Goal: Transaction & Acquisition: Purchase product/service

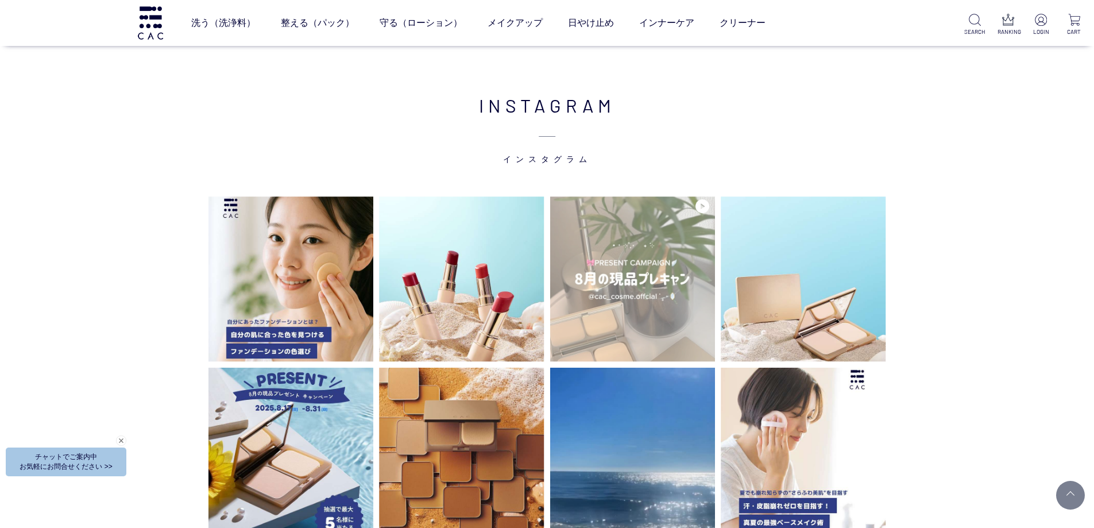
scroll to position [2872, 0]
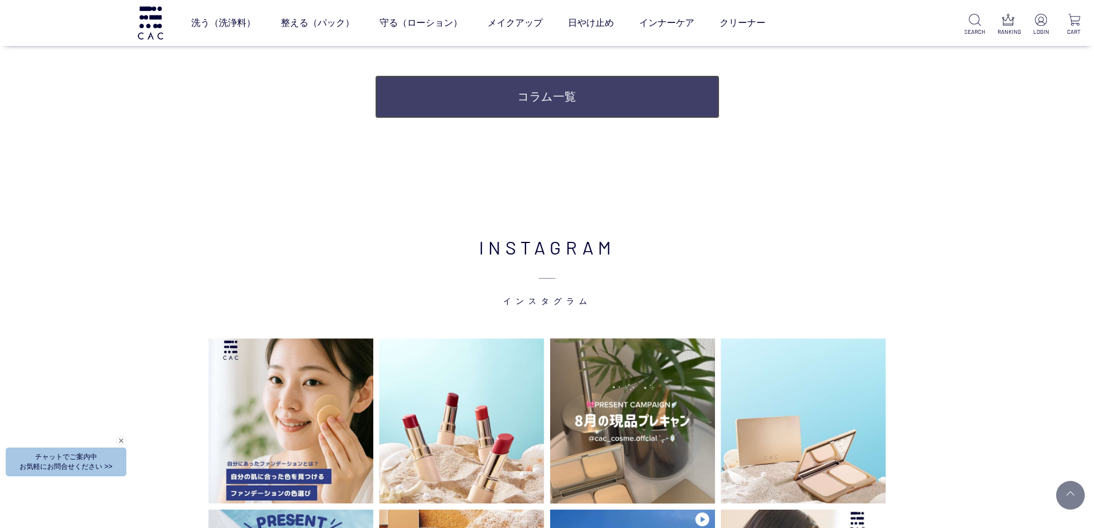
click at [573, 107] on link "コラム一覧" at bounding box center [547, 96] width 345 height 43
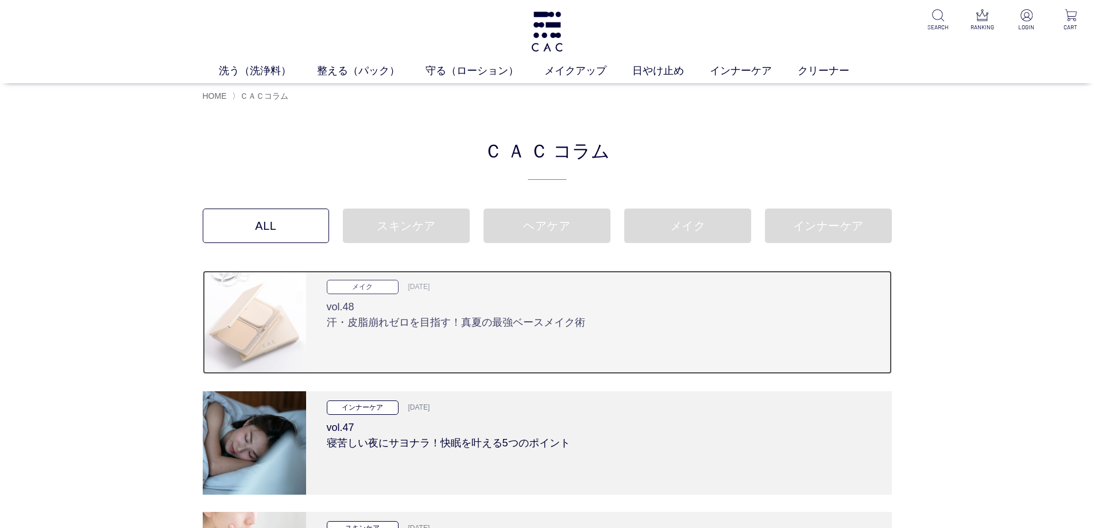
click at [458, 324] on h3 "vol.48 汗・皮脂崩れゼロを目指す！真夏の最強ベースメイク術" at bounding box center [599, 312] width 545 height 36
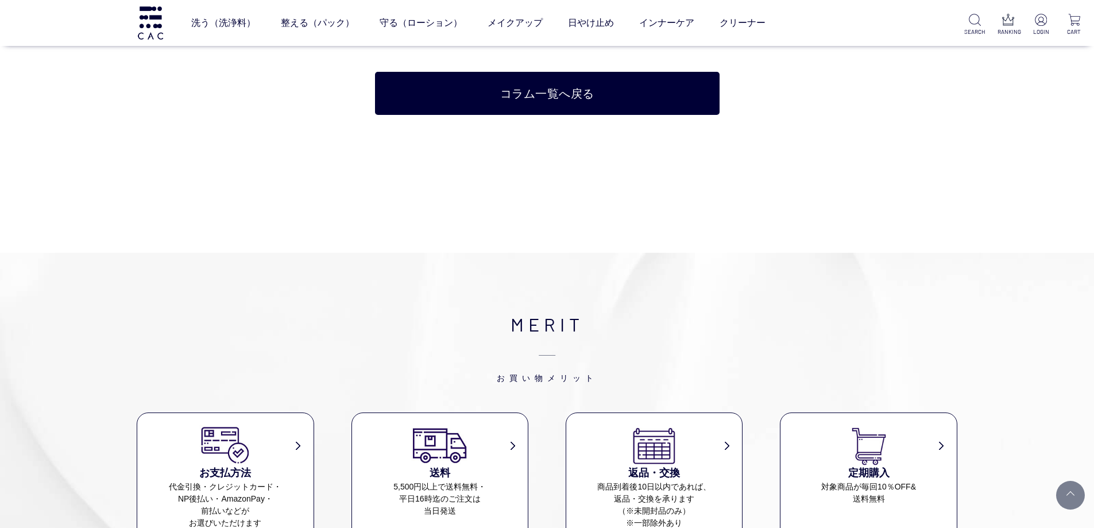
scroll to position [6721, 0]
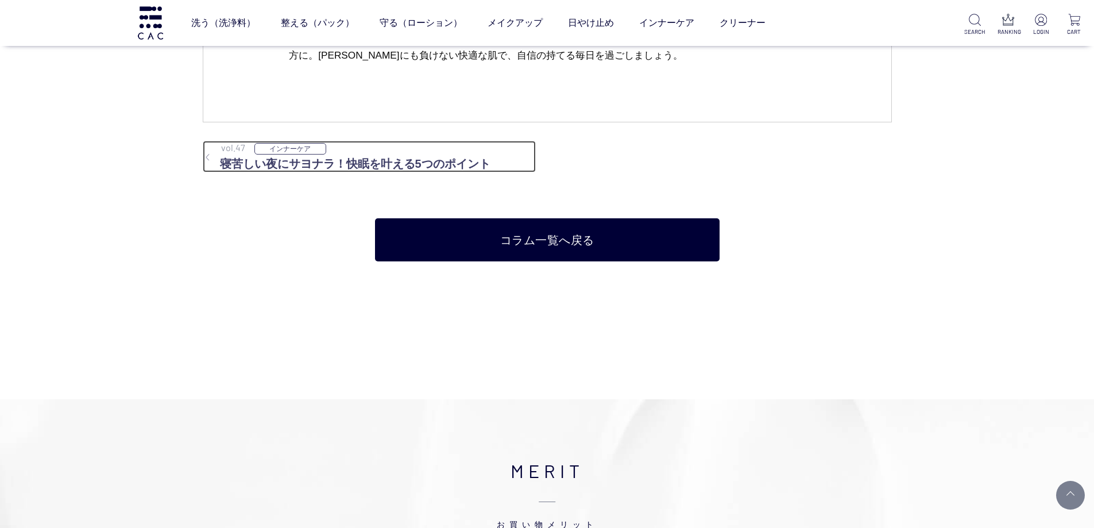
click at [361, 159] on h3 "寝苦しい夜にサヨナラ！快眠を叶える5つのポイント" at bounding box center [369, 163] width 333 height 17
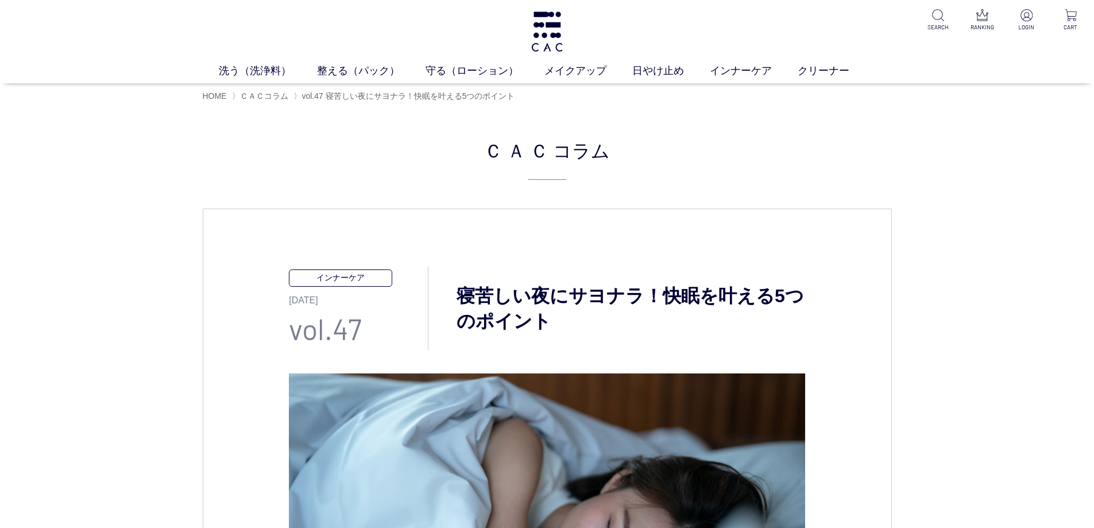
drag, startPoint x: 0, startPoint y: 0, endPoint x: 126, endPoint y: 184, distance: 222.7
click at [547, 28] on img at bounding box center [547, 31] width 35 height 40
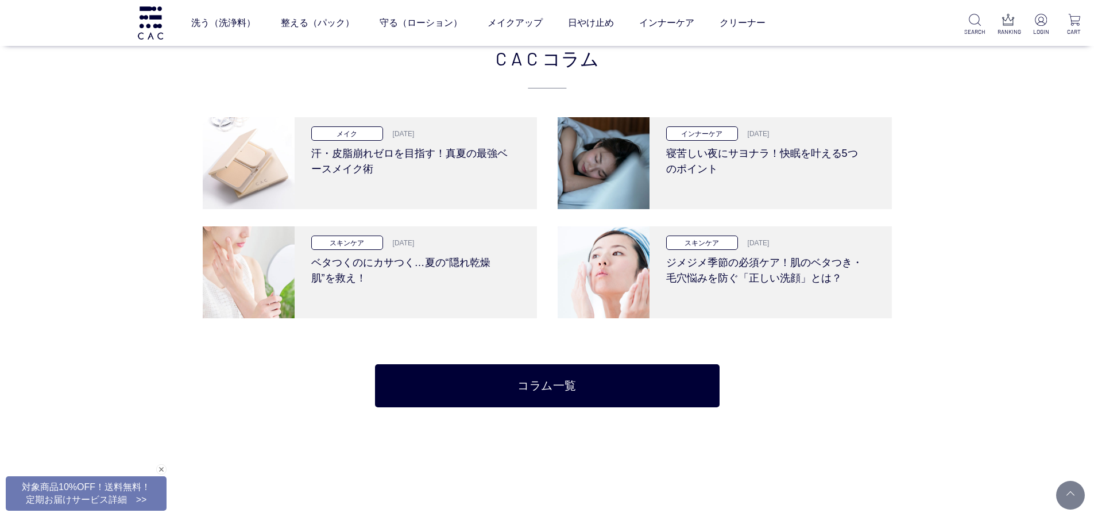
scroll to position [2527, 0]
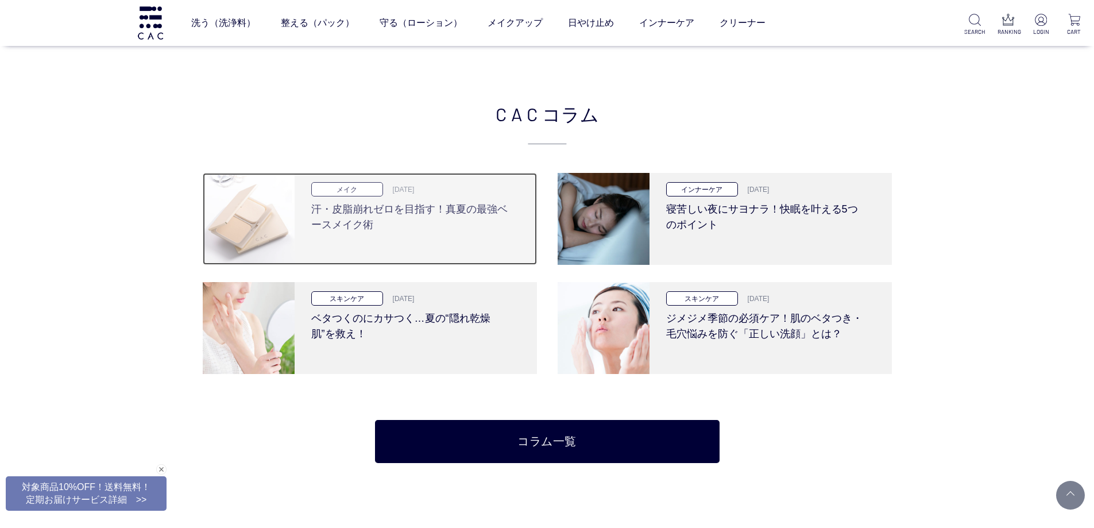
click at [452, 220] on h3 "汗・皮脂崩れゼロを目指す！真夏の最強ベースメイク術" at bounding box center [411, 214] width 200 height 36
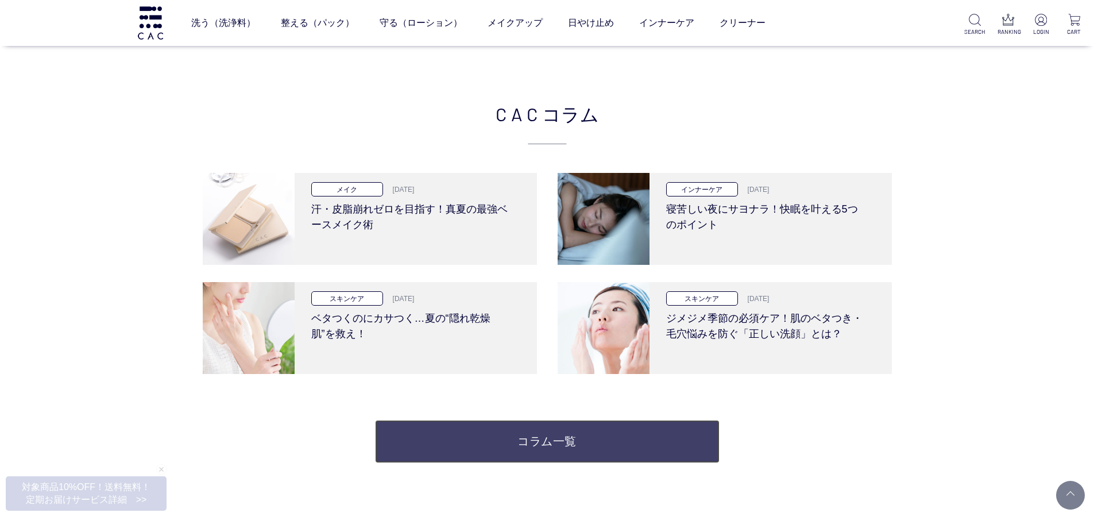
click at [509, 441] on link "コラム一覧" at bounding box center [547, 441] width 345 height 43
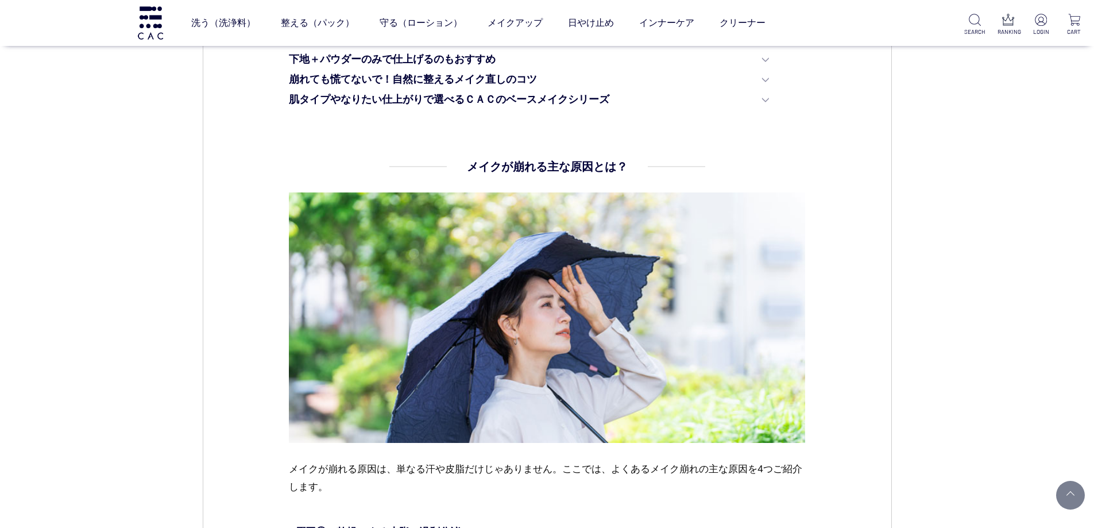
scroll to position [632, 0]
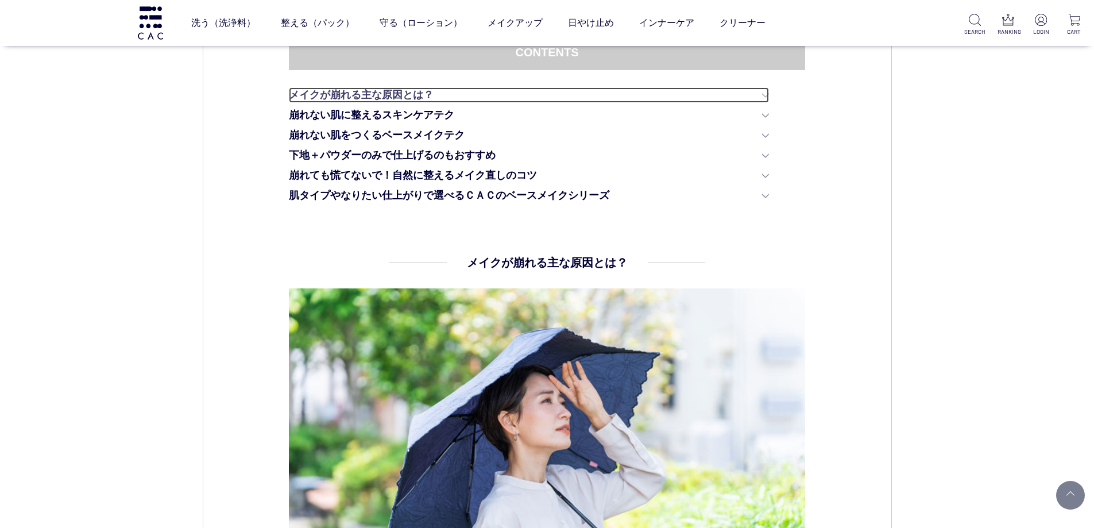
click at [391, 95] on link "メイクが崩れる主な原因とは？" at bounding box center [529, 95] width 480 height 16
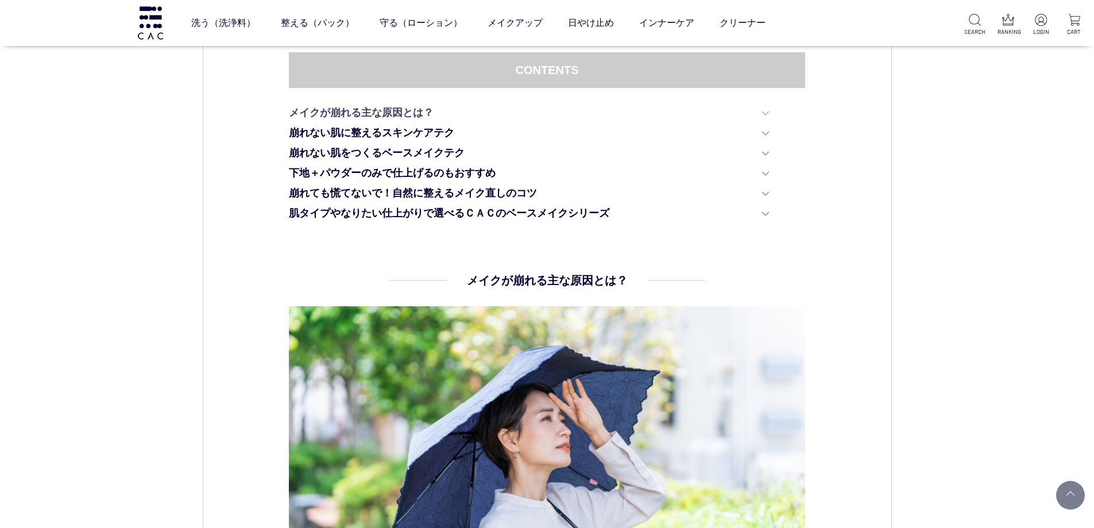
scroll to position [607, 0]
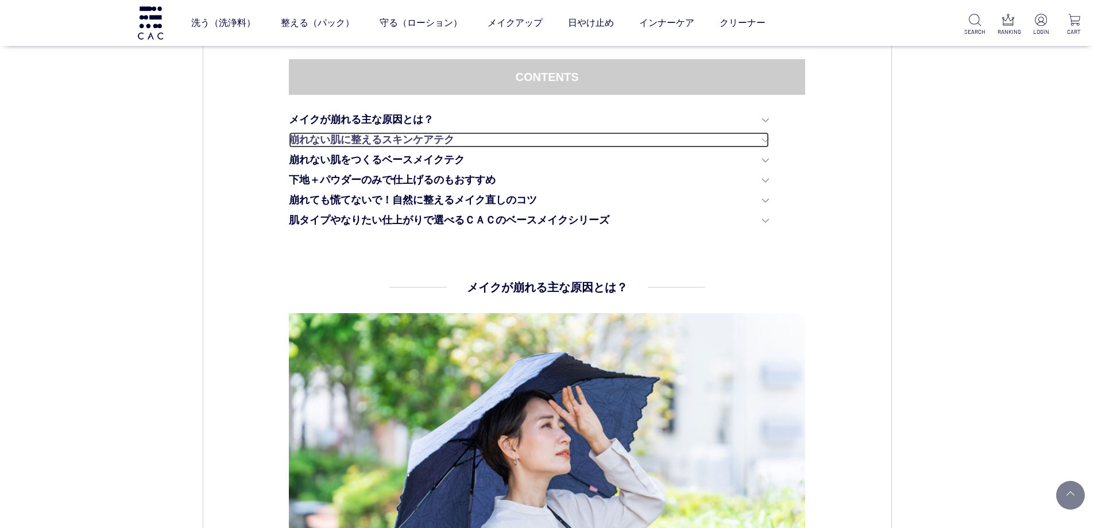
click at [380, 137] on link "崩れない肌に整えるスキンケアテク" at bounding box center [529, 140] width 480 height 16
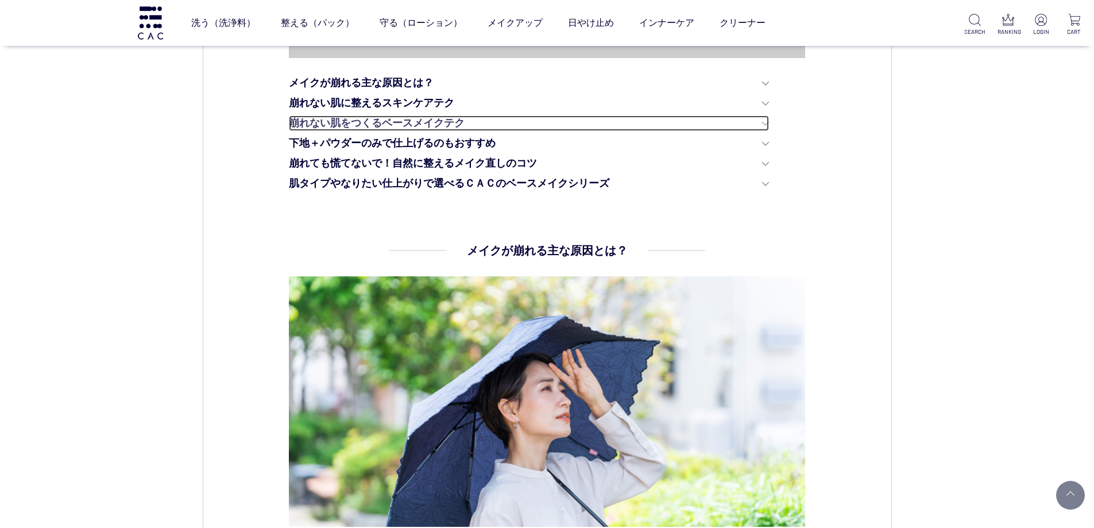
click at [380, 125] on link "崩れない肌をつくるベースメイクテク" at bounding box center [529, 123] width 480 height 16
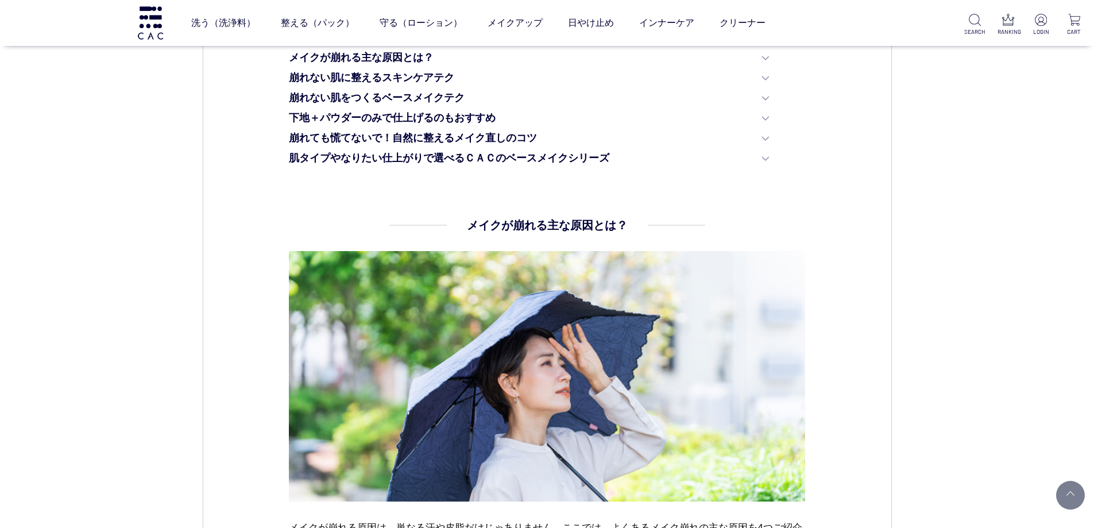
scroll to position [631, 0]
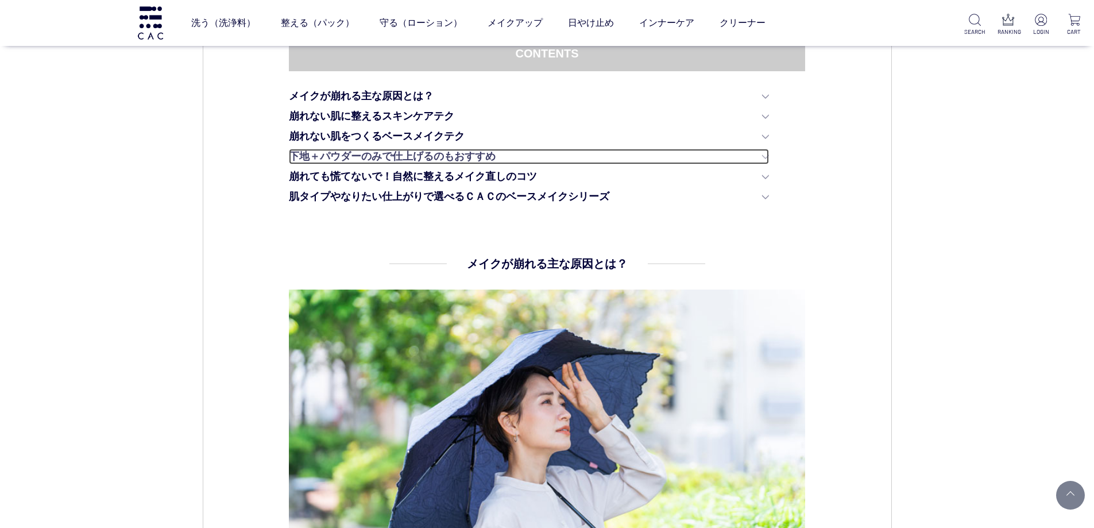
click at [370, 159] on link "下地＋パウダーのみで仕上げるのもおすすめ" at bounding box center [529, 157] width 480 height 16
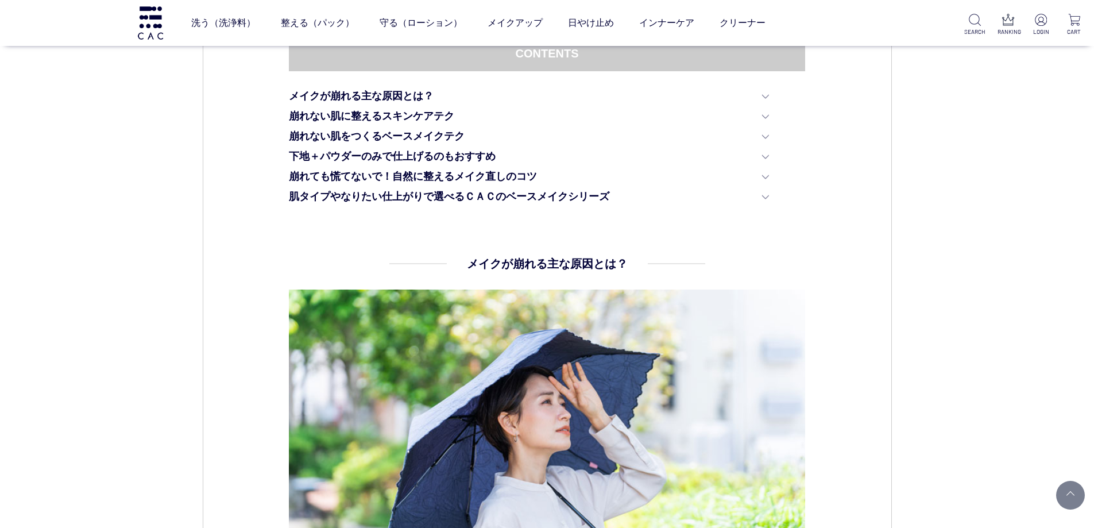
scroll to position [623, 0]
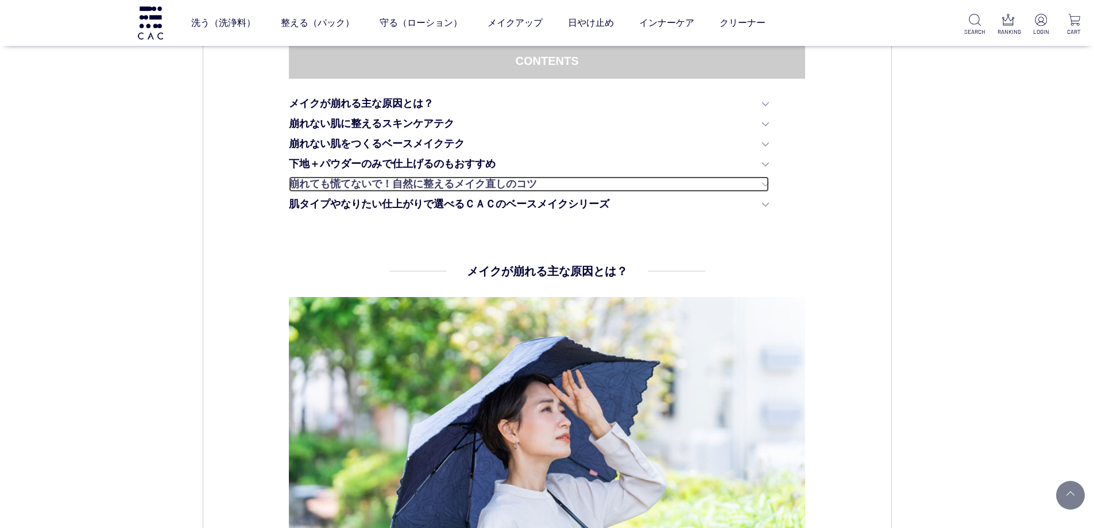
click at [365, 176] on link "崩れても慌てないで！自然に整えるメイク直しのコツ" at bounding box center [529, 184] width 480 height 16
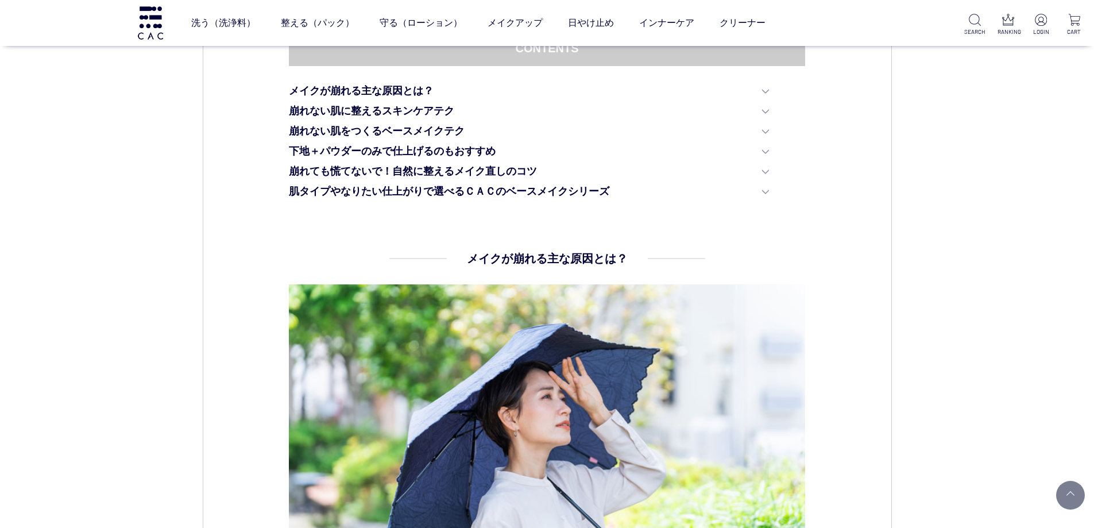
scroll to position [594, 0]
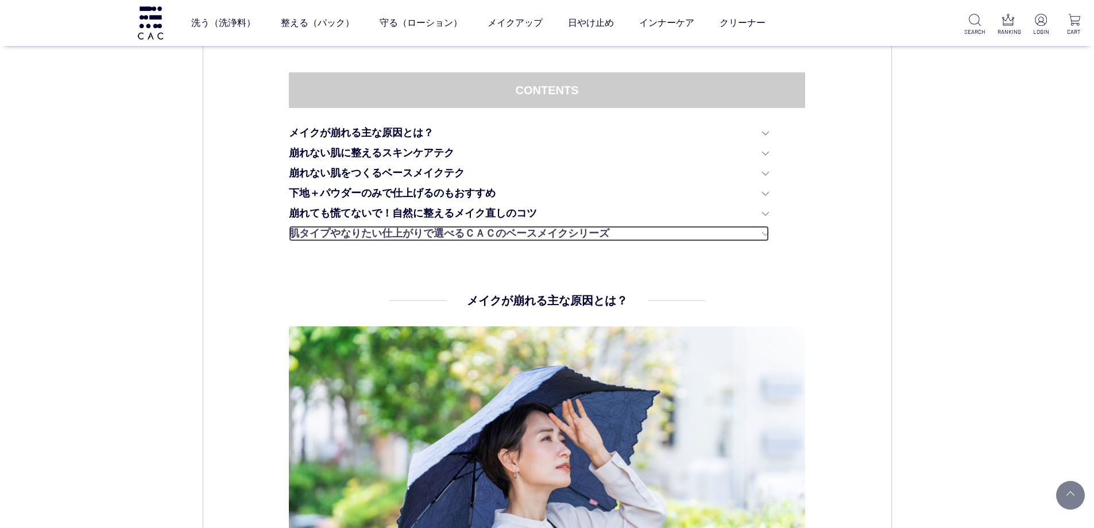
click at [410, 233] on link "肌タイプやなりたい仕上がりで選べるＣＡＣのベースメイクシリーズ" at bounding box center [529, 234] width 480 height 16
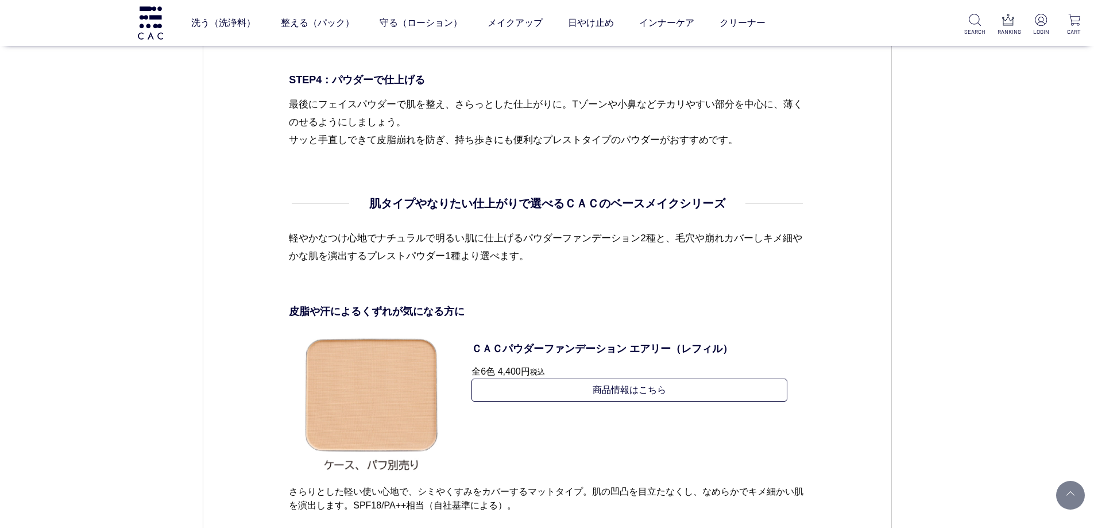
scroll to position [4282, 0]
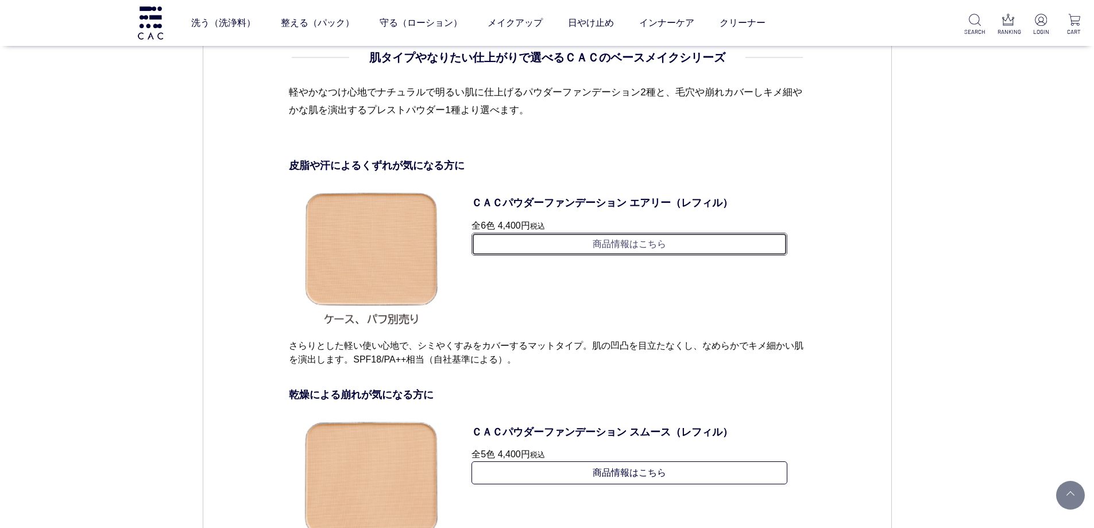
click at [624, 247] on link "商品情報はこちら" at bounding box center [630, 244] width 316 height 23
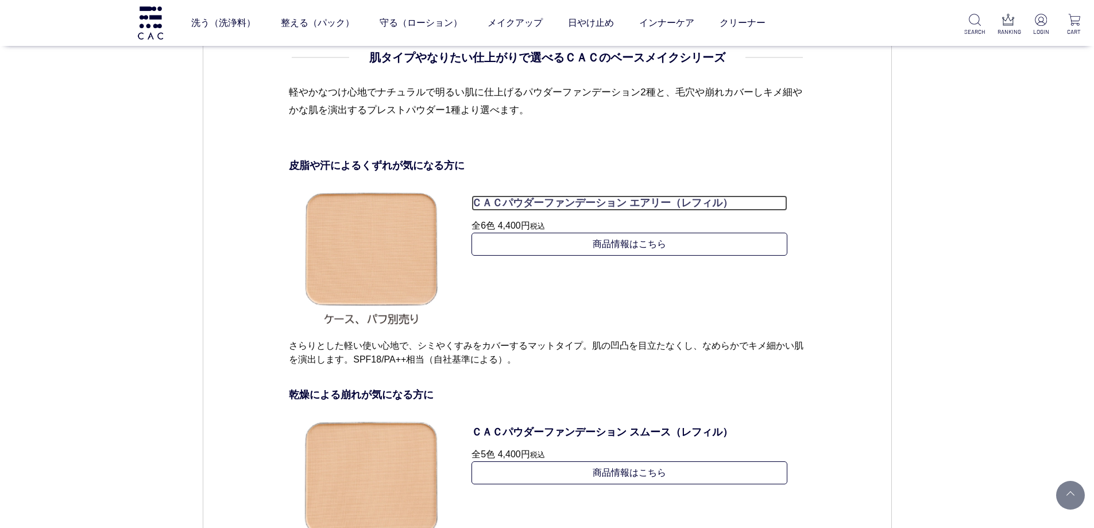
click at [624, 196] on p "ＣＡＣパウダーファンデーション エアリー（レフィル）" at bounding box center [630, 203] width 316 height 16
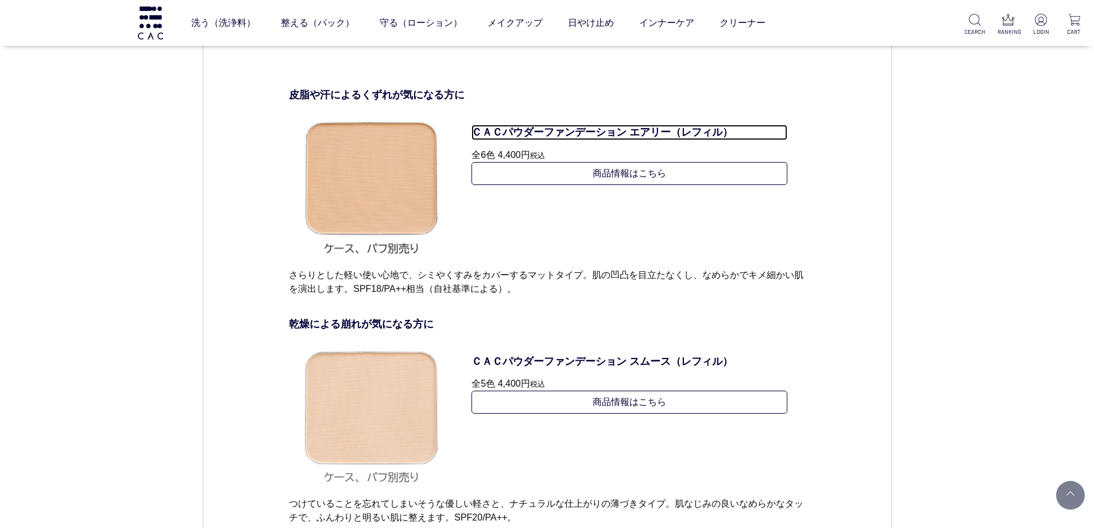
scroll to position [4455, 0]
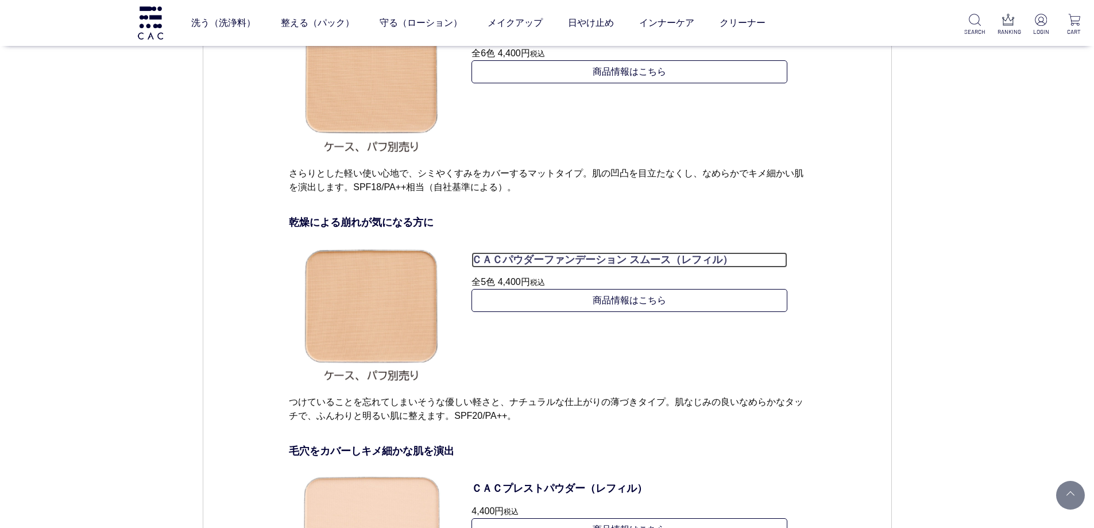
click at [522, 258] on p "ＣＡＣパウダーファンデーション スムース（レフィル）" at bounding box center [630, 260] width 316 height 16
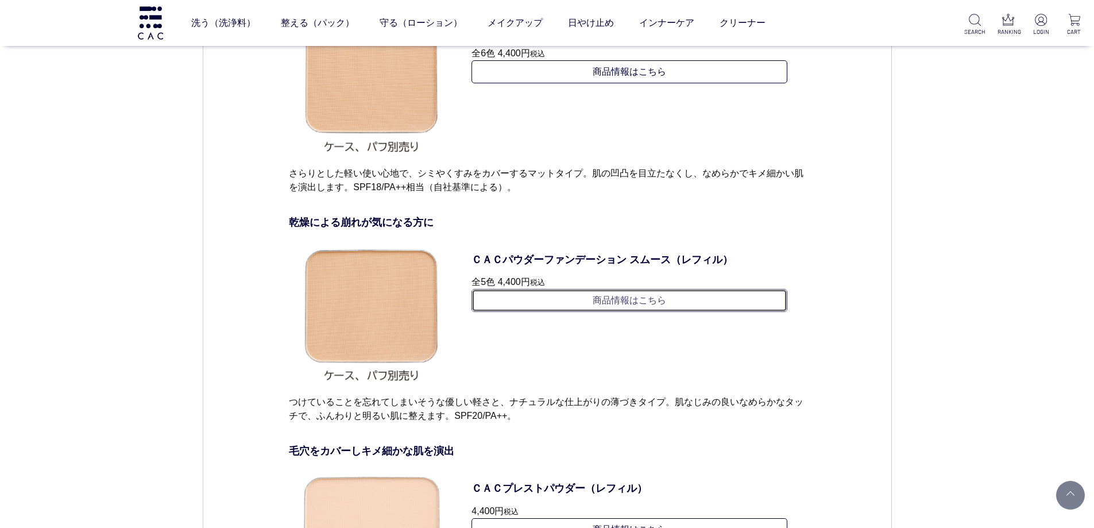
click at [543, 304] on link "商品情報はこちら" at bounding box center [630, 300] width 316 height 23
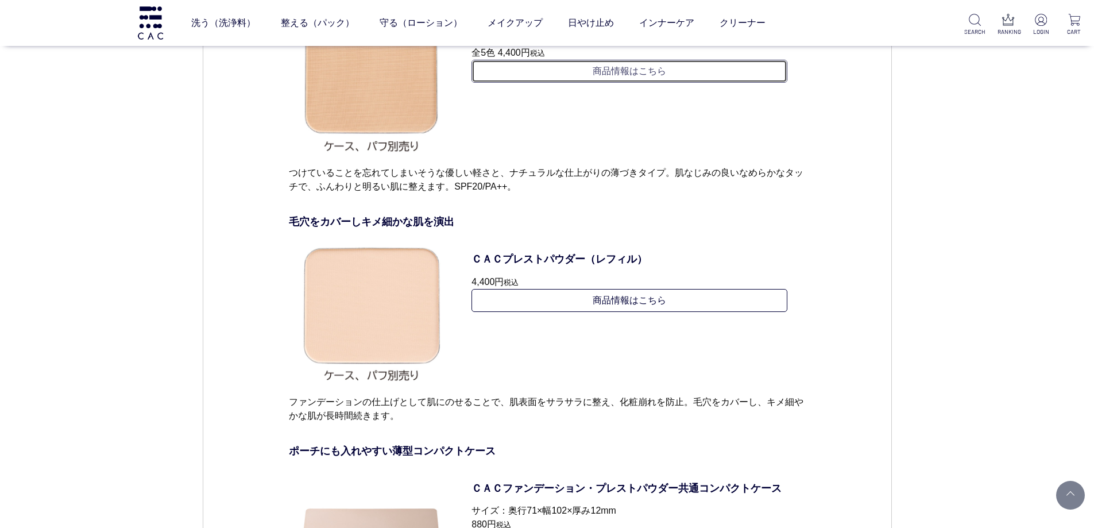
scroll to position [4684, 0]
click at [539, 249] on dl "ＣＡＣプレストパウダー（レフィル） 4,400円 税込 商品情報はこちら" at bounding box center [629, 311] width 351 height 165
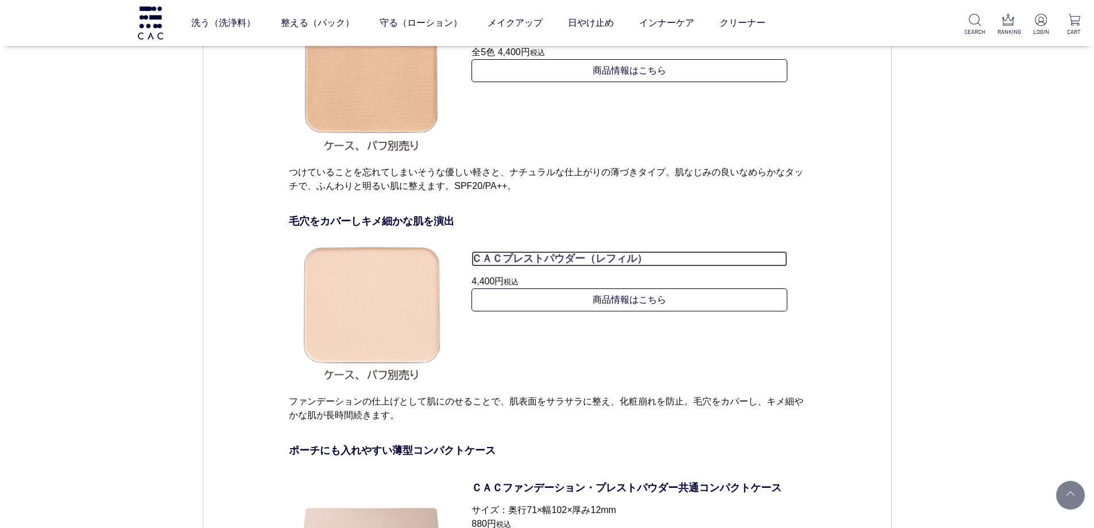
click at [539, 262] on p "ＣＡＣプレストパウダー（レフィル）" at bounding box center [630, 259] width 316 height 16
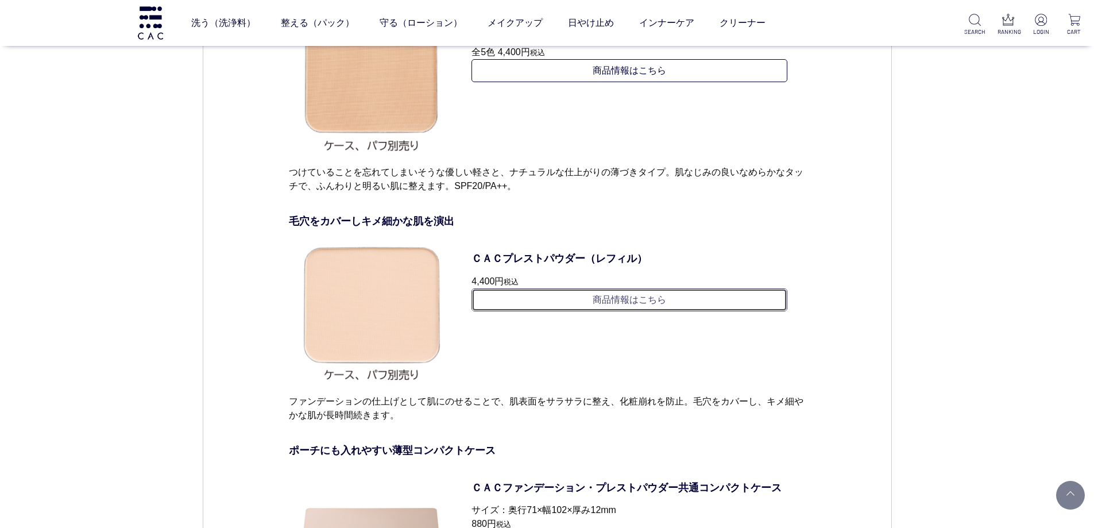
click at [539, 302] on link "商品情報はこちら" at bounding box center [630, 299] width 316 height 23
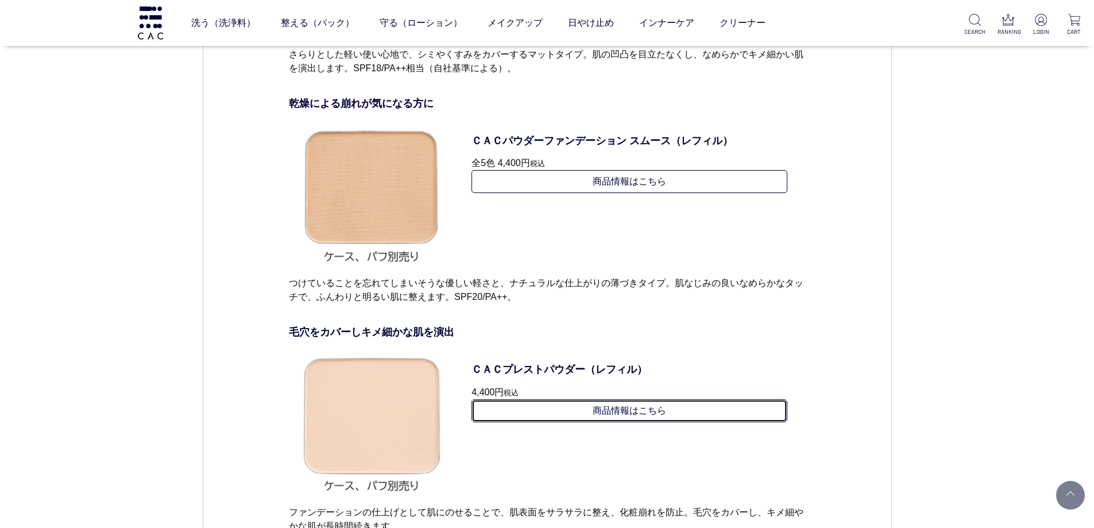
scroll to position [4569, 0]
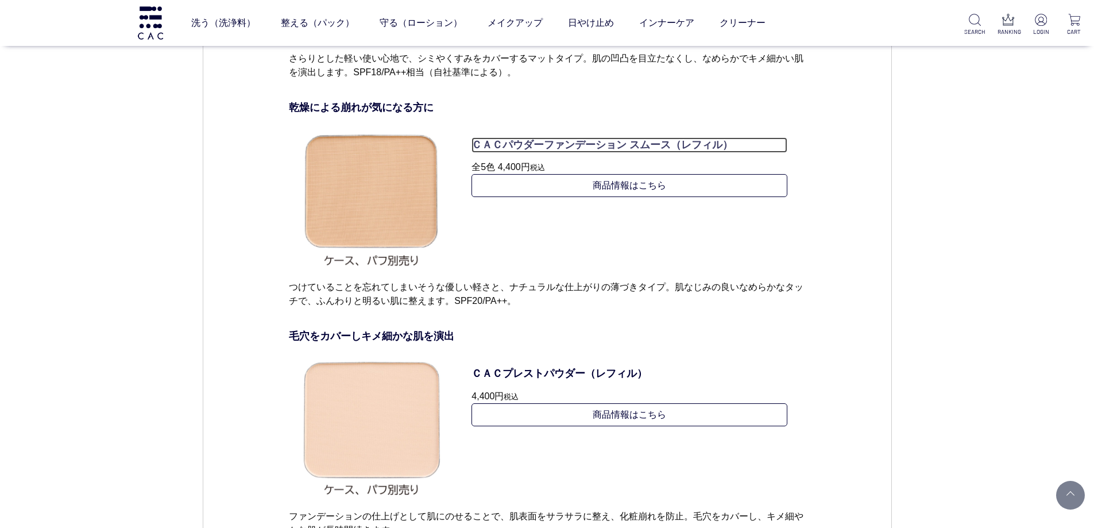
click at [573, 143] on p "ＣＡＣパウダーファンデーション スムース（レフィル）" at bounding box center [630, 145] width 316 height 16
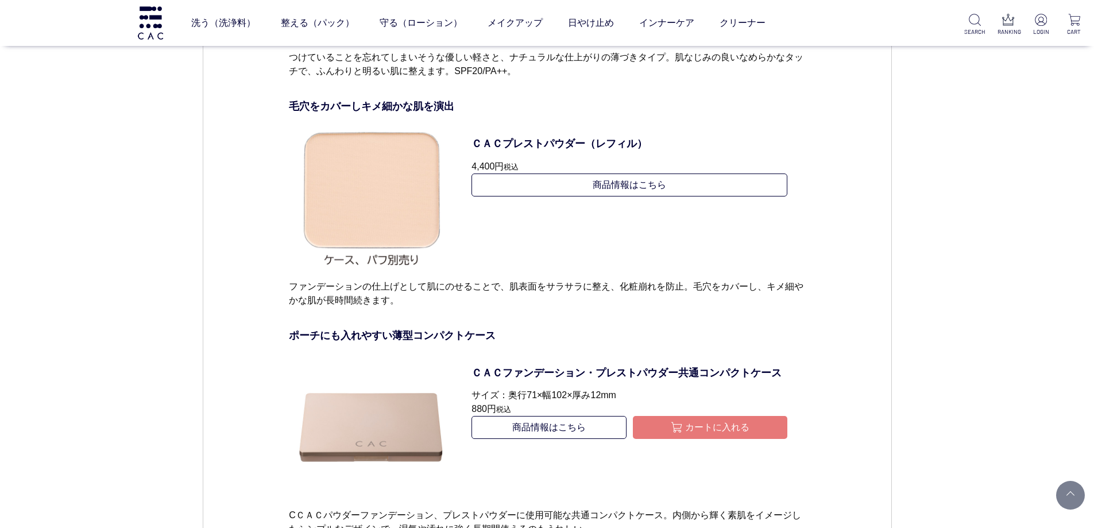
scroll to position [4914, 0]
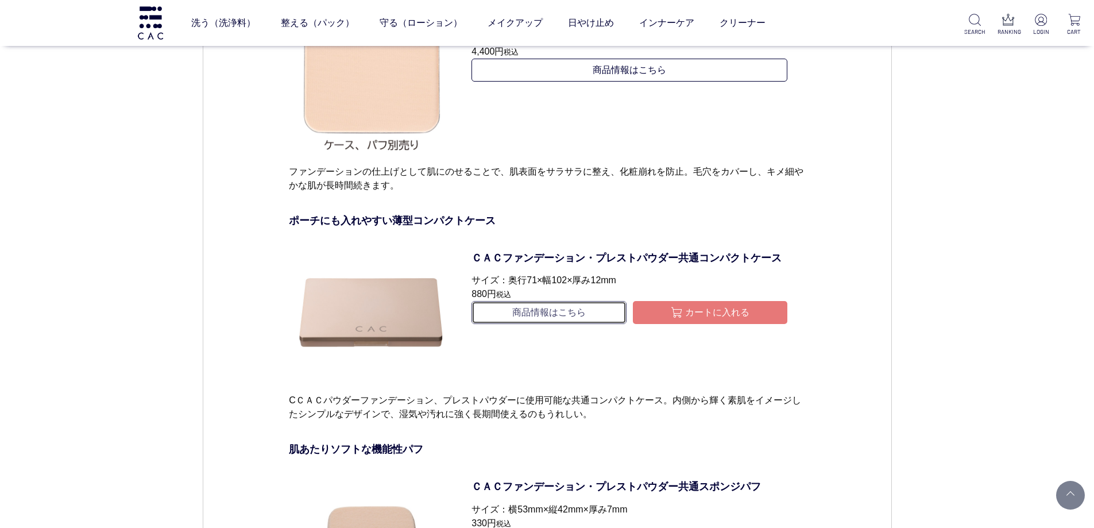
click at [539, 319] on link "商品情報はこちら" at bounding box center [549, 312] width 155 height 23
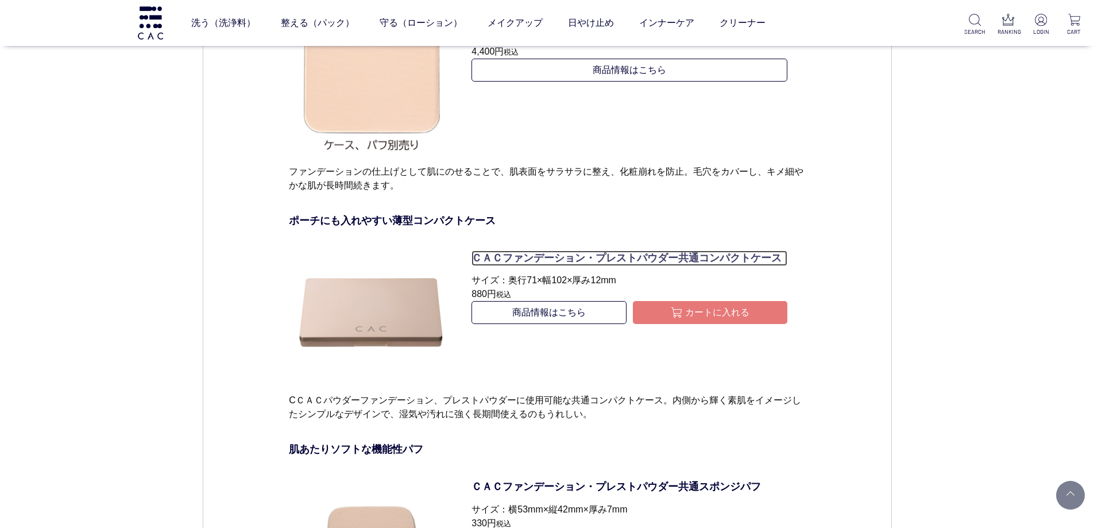
click at [577, 254] on p "ＣＡＣファンデーション・プレストパウダー共通コンパクトケース" at bounding box center [630, 258] width 316 height 16
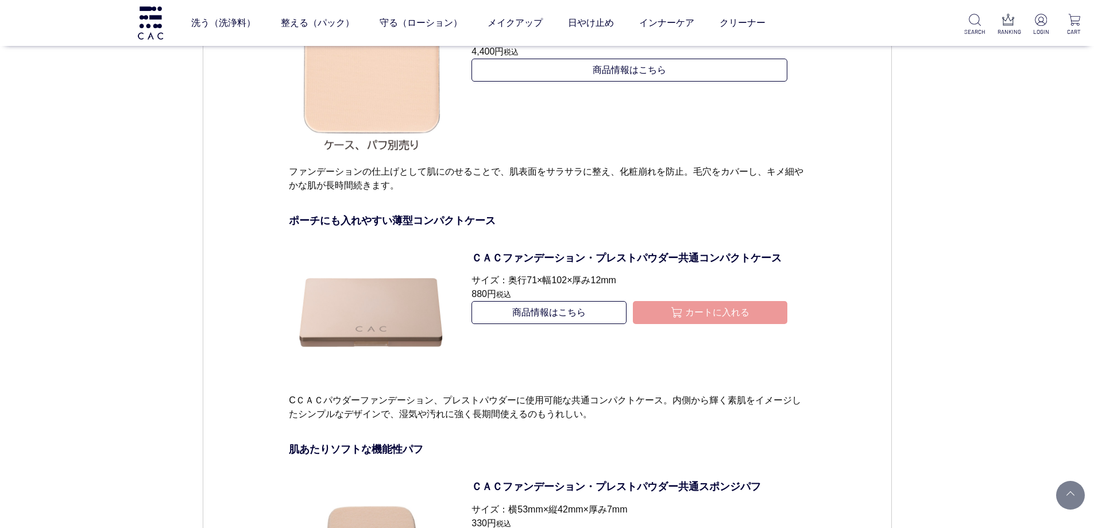
type button "カートに入れる"
click at [657, 316] on button "カートに入れる" at bounding box center [710, 312] width 155 height 23
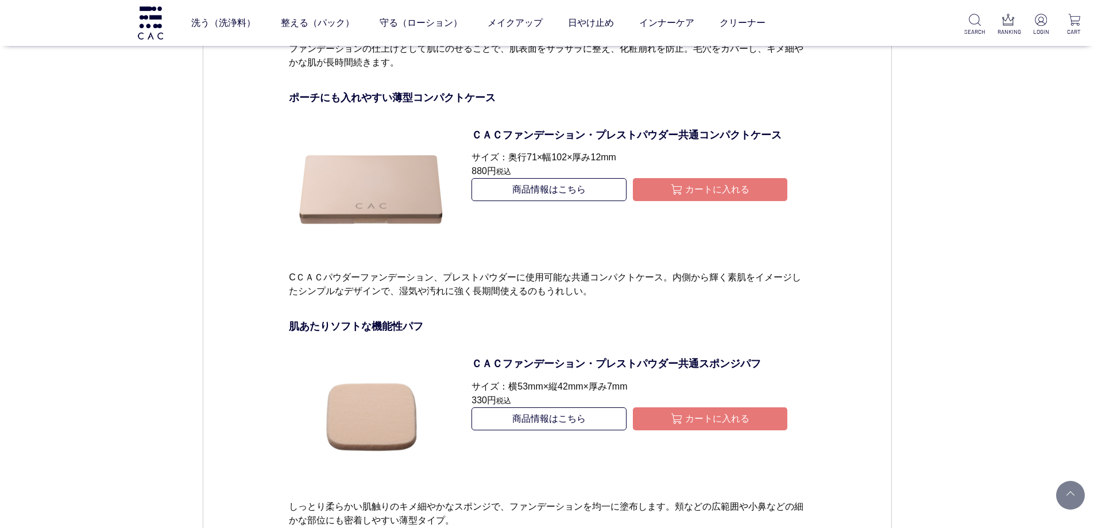
scroll to position [5144, 0]
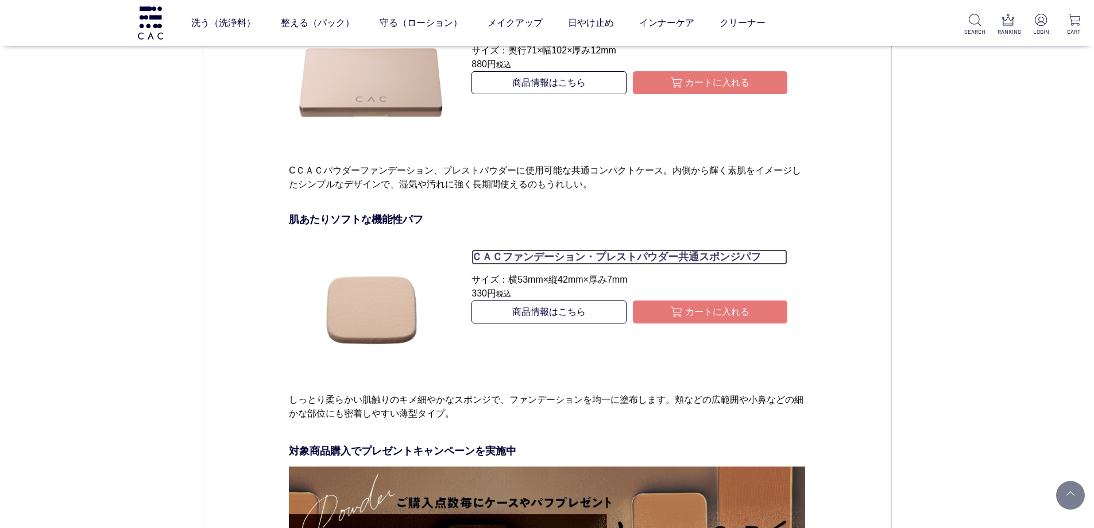
click at [484, 250] on p "ＣＡＣファンデーション・プレストパウダー共通スポンジパフ" at bounding box center [630, 257] width 316 height 16
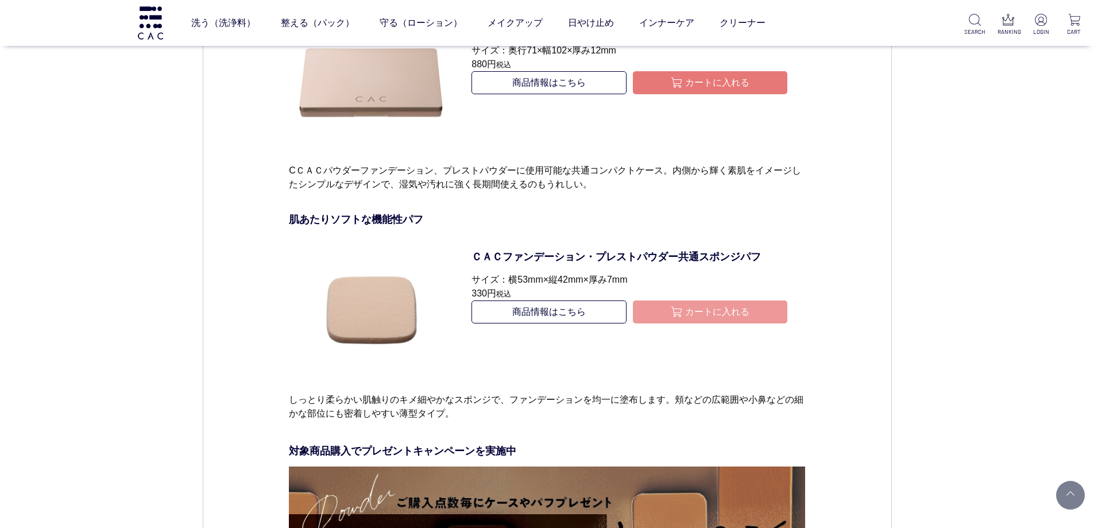
type button "カートに入れる"
click at [671, 315] on img "submit" at bounding box center [677, 312] width 13 height 13
click at [526, 307] on link "商品情報はこちら" at bounding box center [549, 311] width 155 height 23
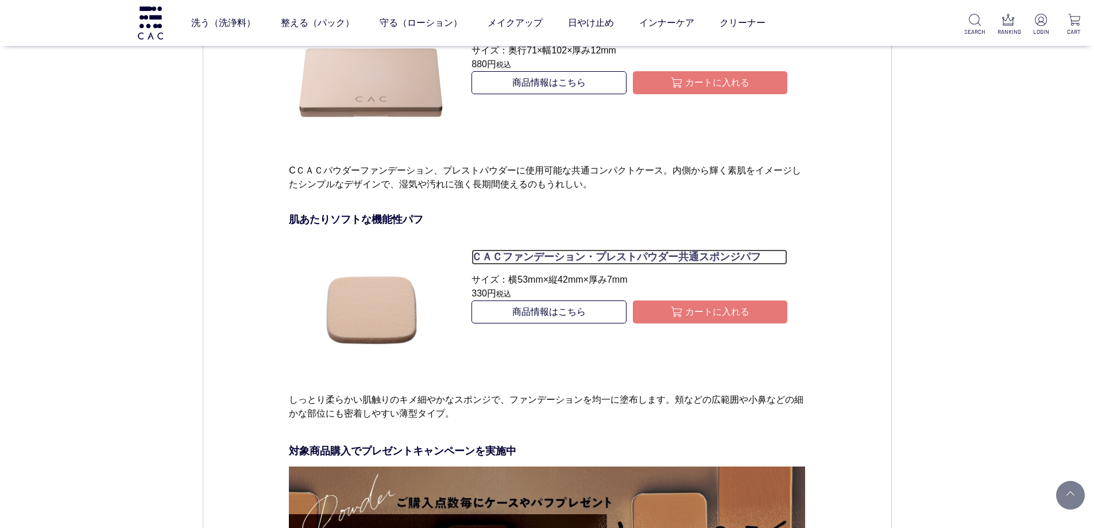
click at [528, 256] on p "ＣＡＣファンデーション・プレストパウダー共通スポンジパフ" at bounding box center [630, 257] width 316 height 16
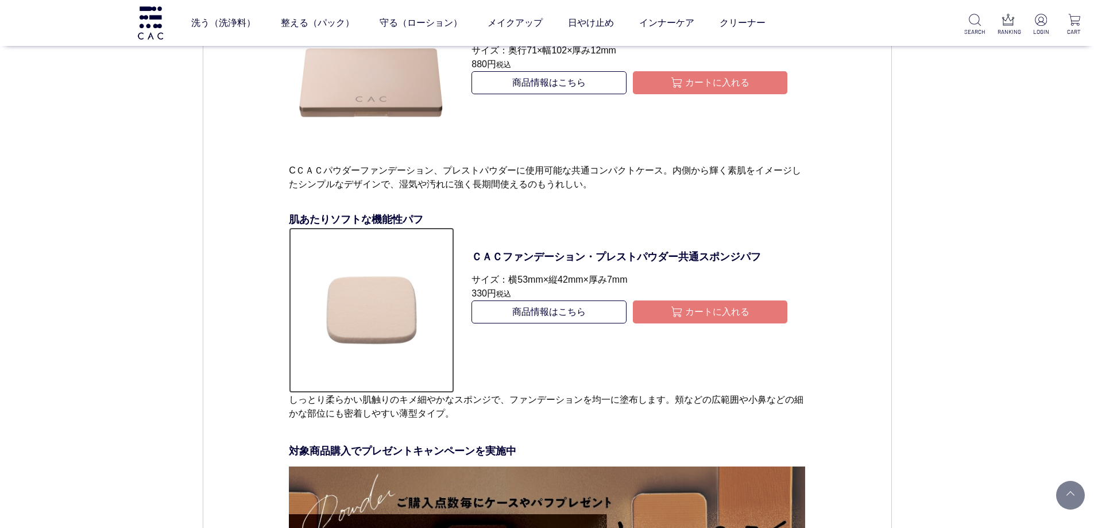
click at [380, 323] on img at bounding box center [371, 309] width 165 height 165
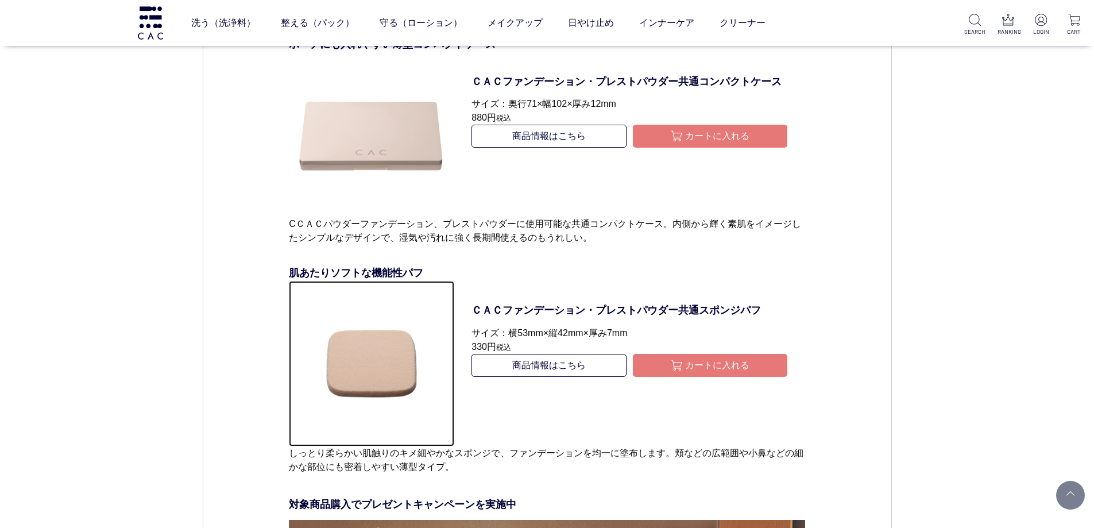
scroll to position [5029, 0]
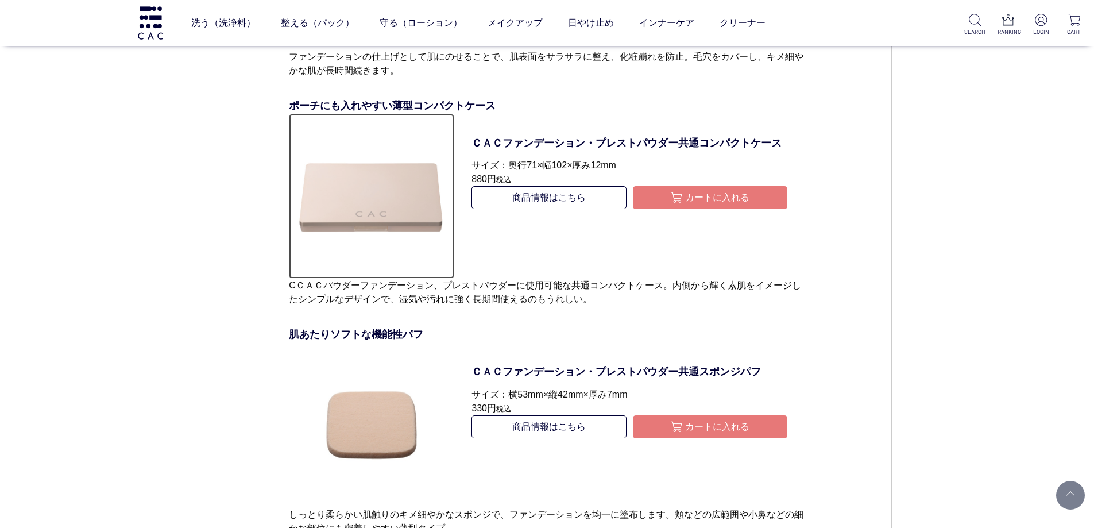
click at [402, 179] on img at bounding box center [371, 196] width 165 height 165
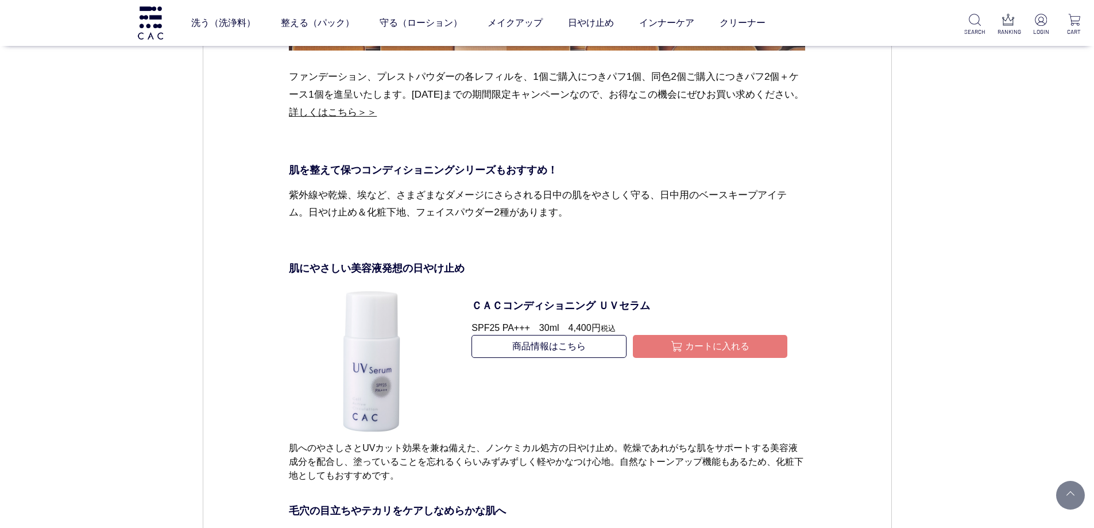
scroll to position [5891, 0]
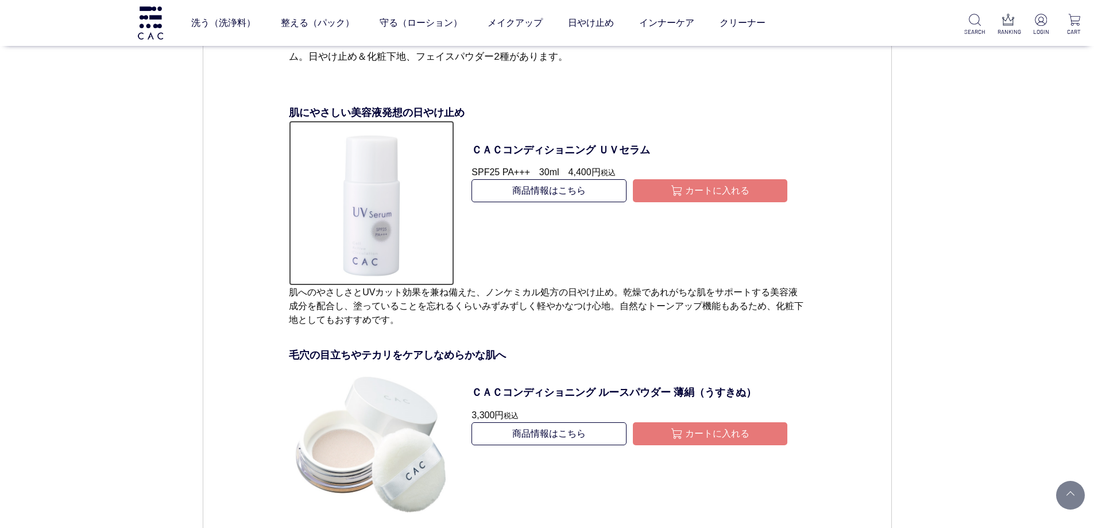
click at [342, 203] on img at bounding box center [371, 203] width 165 height 165
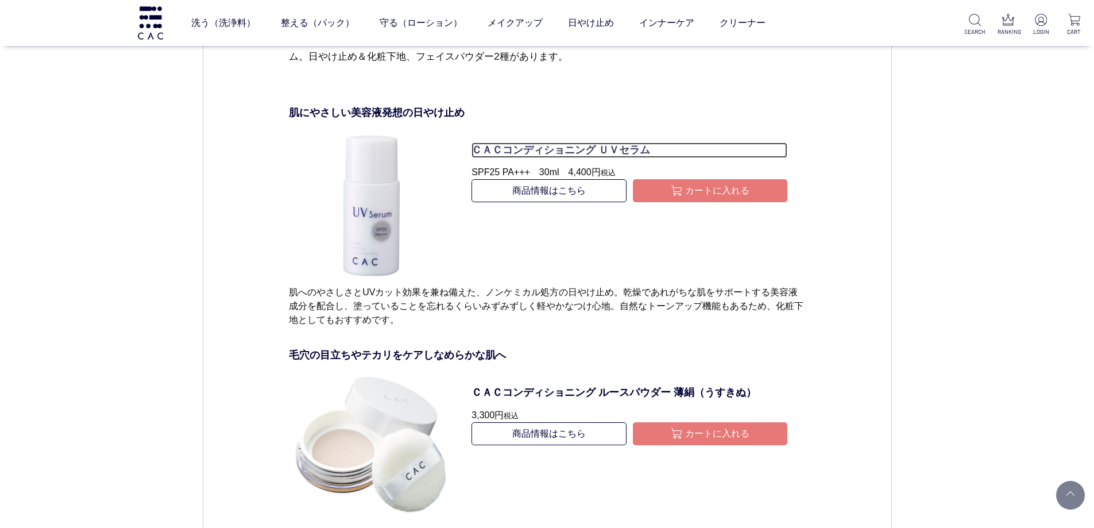
click at [515, 149] on p "ＣＡＣコンディショニング ＵＶセラム" at bounding box center [630, 150] width 316 height 16
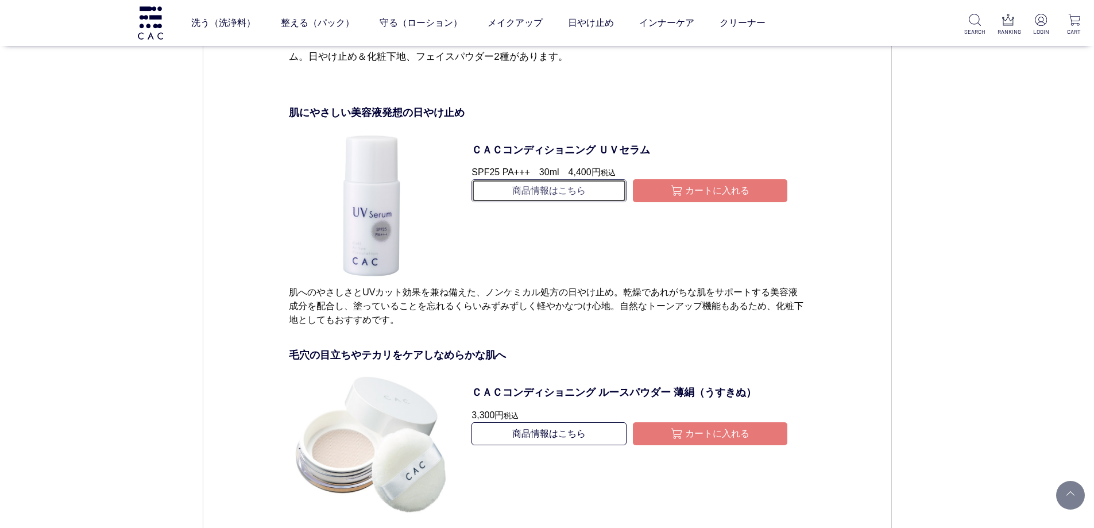
click at [527, 198] on link "商品情報はこちら" at bounding box center [549, 190] width 155 height 23
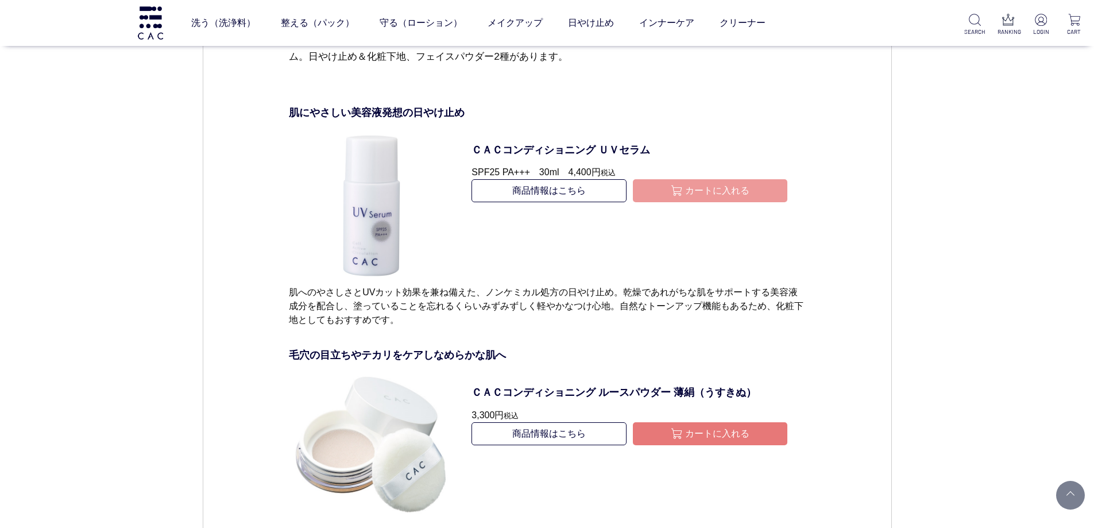
type button "カートに入れる"
click at [695, 195] on button "カートに入れる" at bounding box center [710, 190] width 155 height 23
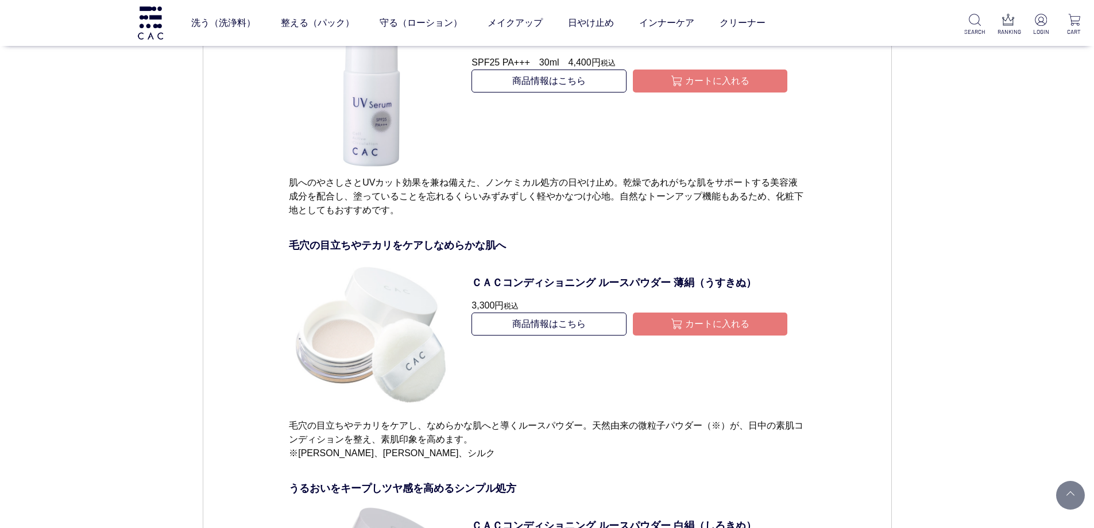
scroll to position [6005, 0]
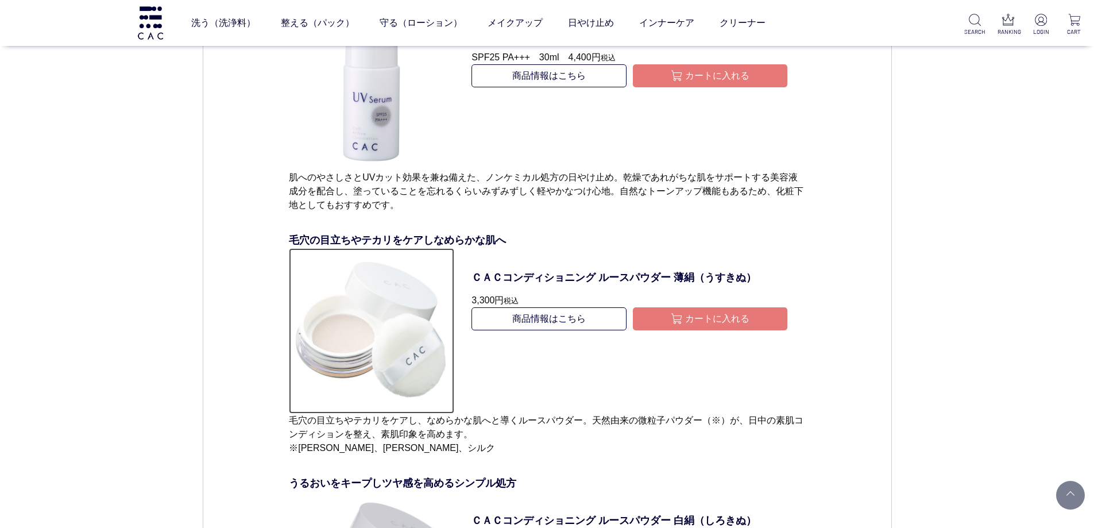
click at [362, 294] on img at bounding box center [371, 330] width 165 height 165
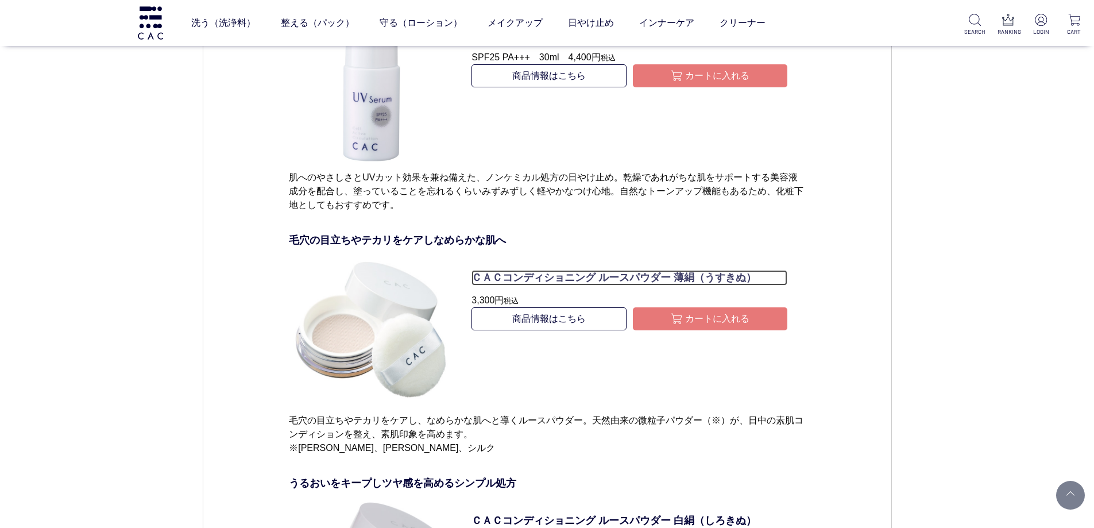
click at [536, 272] on p "ＣＡＣコンディショニング ルースパウダー 薄絹（うすきぬ）" at bounding box center [630, 278] width 316 height 16
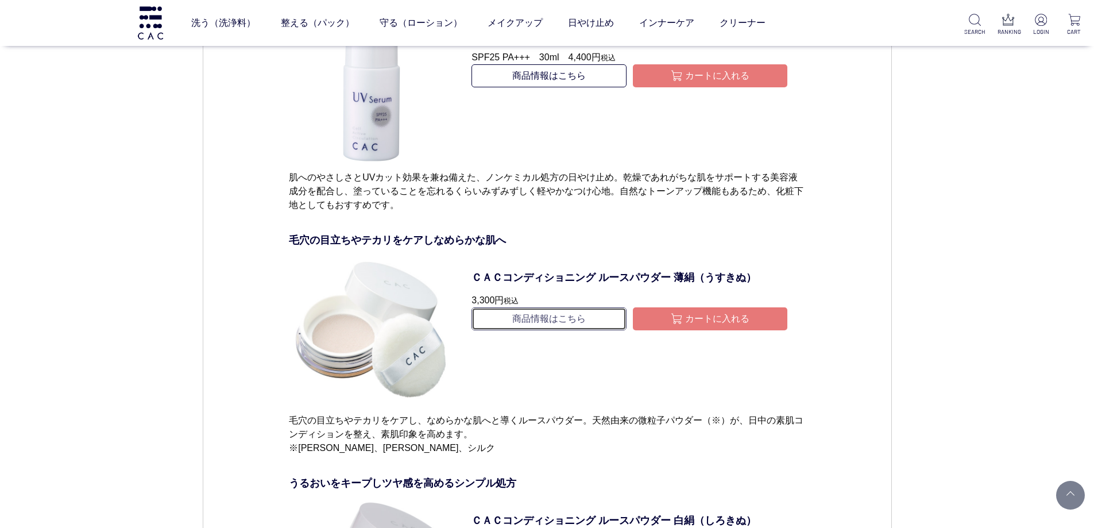
click at [545, 323] on link "商品情報はこちら" at bounding box center [549, 318] width 155 height 23
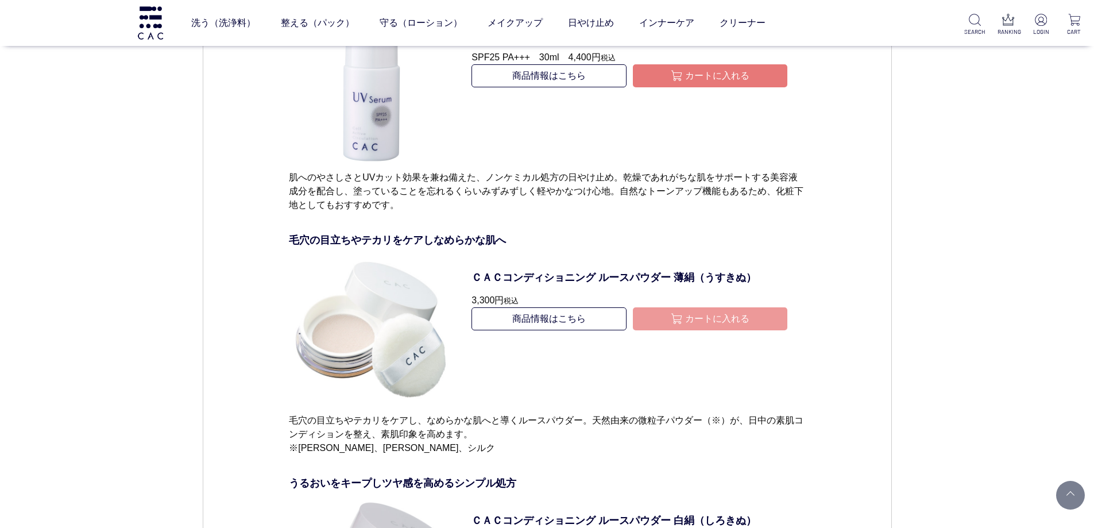
type button "カートに入れる"
click at [675, 312] on img "submit" at bounding box center [677, 318] width 13 height 13
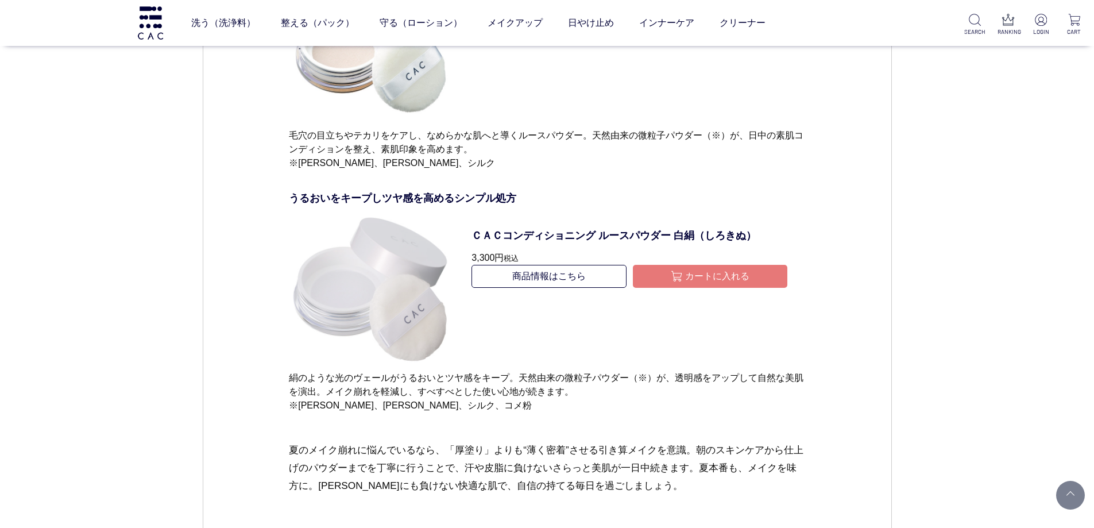
scroll to position [6293, 0]
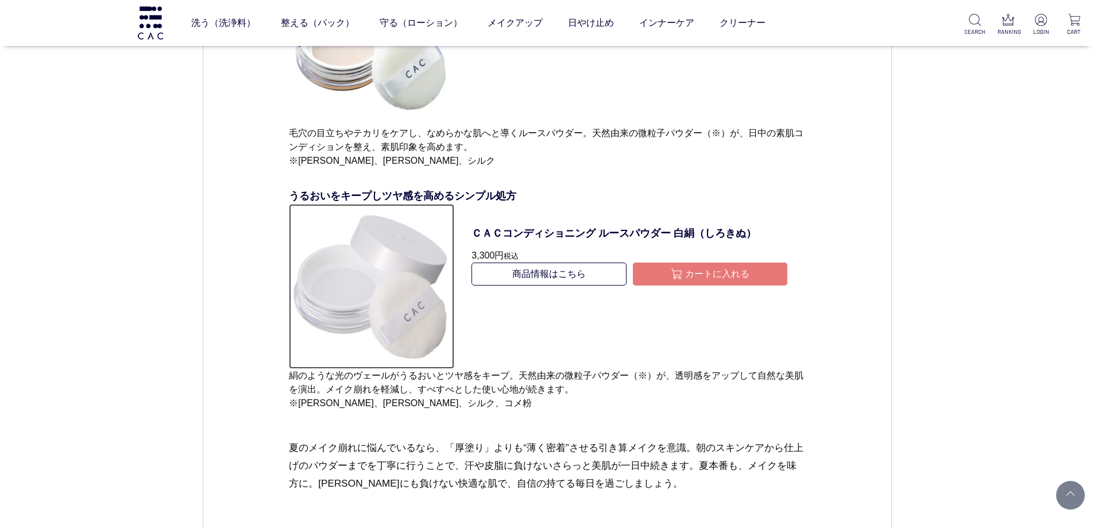
click at [389, 261] on img at bounding box center [371, 286] width 165 height 165
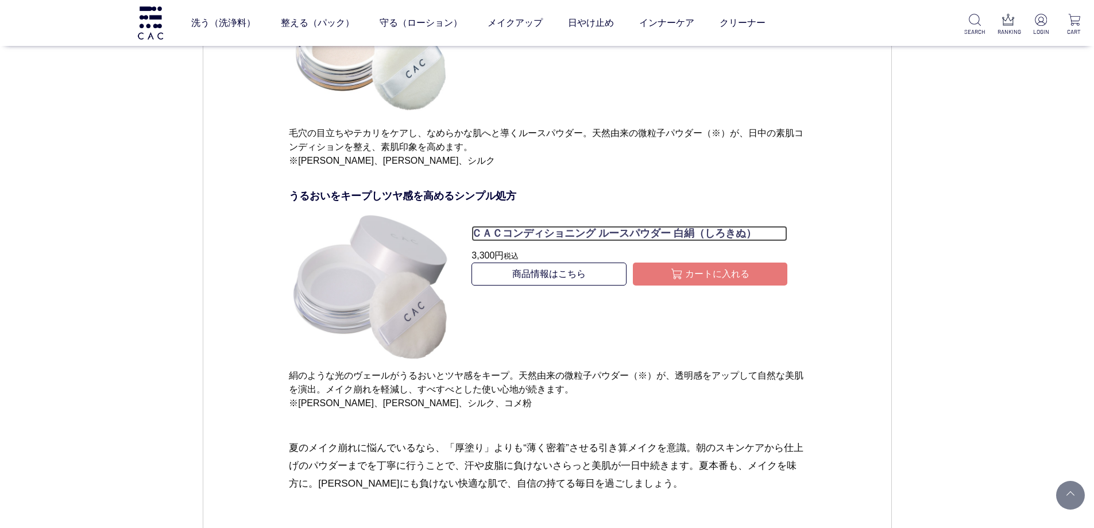
click at [515, 236] on p "ＣＡＣコンディショニング ルースパウダー 白絹（しろきぬ）" at bounding box center [630, 234] width 316 height 16
click at [531, 275] on link "商品情報はこちら" at bounding box center [549, 274] width 155 height 23
type button "カートに入れる"
click at [669, 276] on button "カートに入れる" at bounding box center [710, 274] width 155 height 23
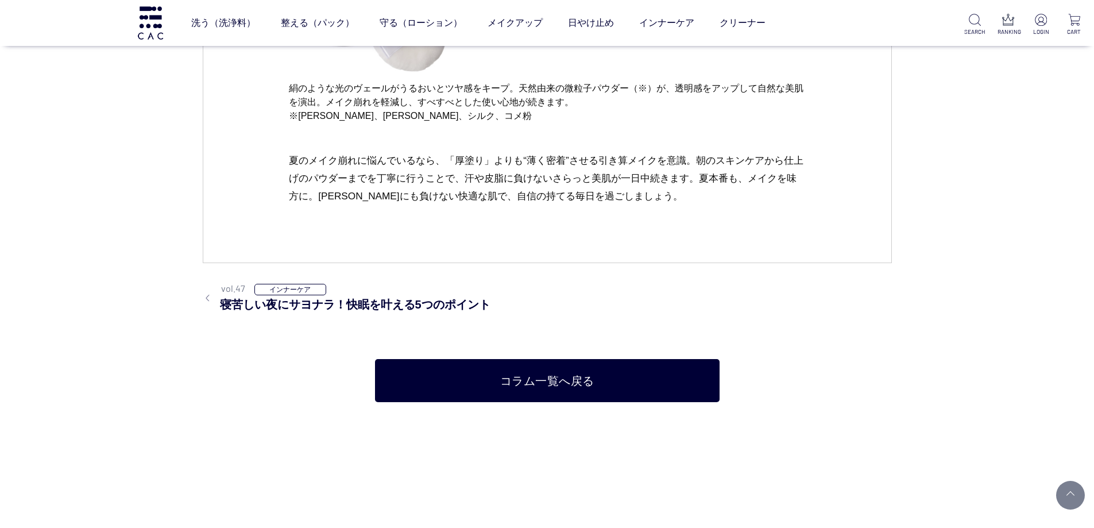
scroll to position [6752, 0]
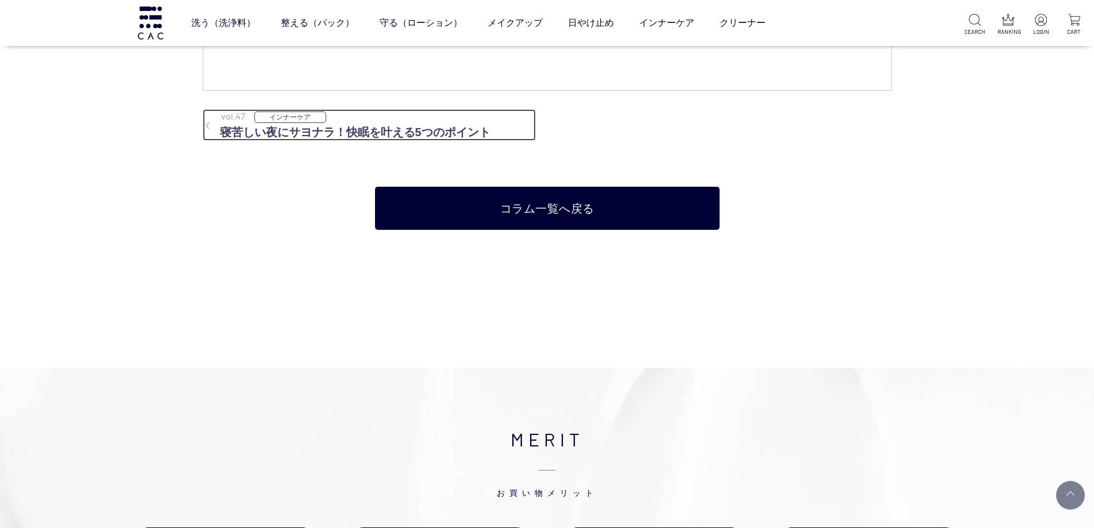
click at [410, 128] on h3 "寝苦しい夜にサヨナラ！快眠を叶える5つのポイント" at bounding box center [369, 131] width 333 height 17
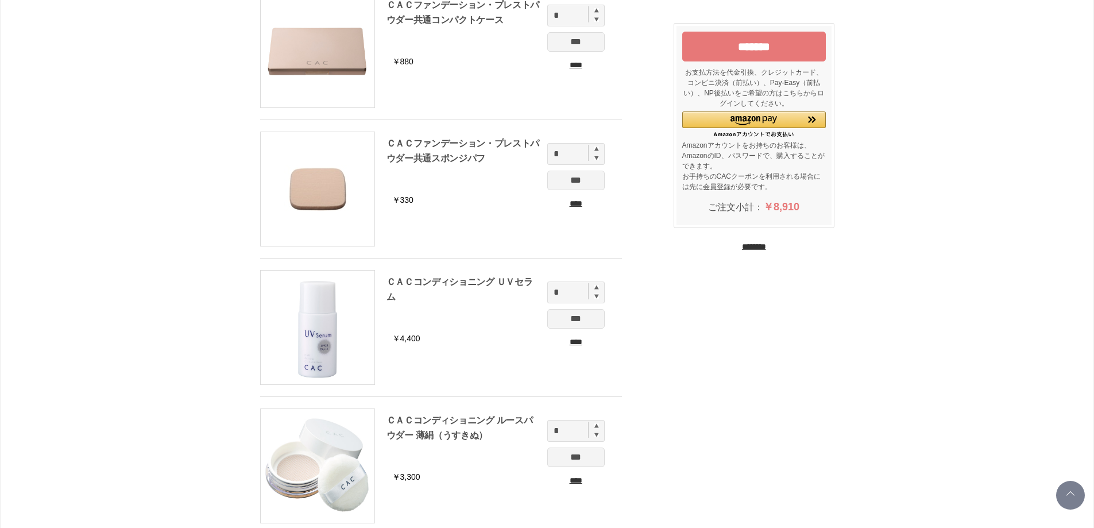
scroll to position [230, 0]
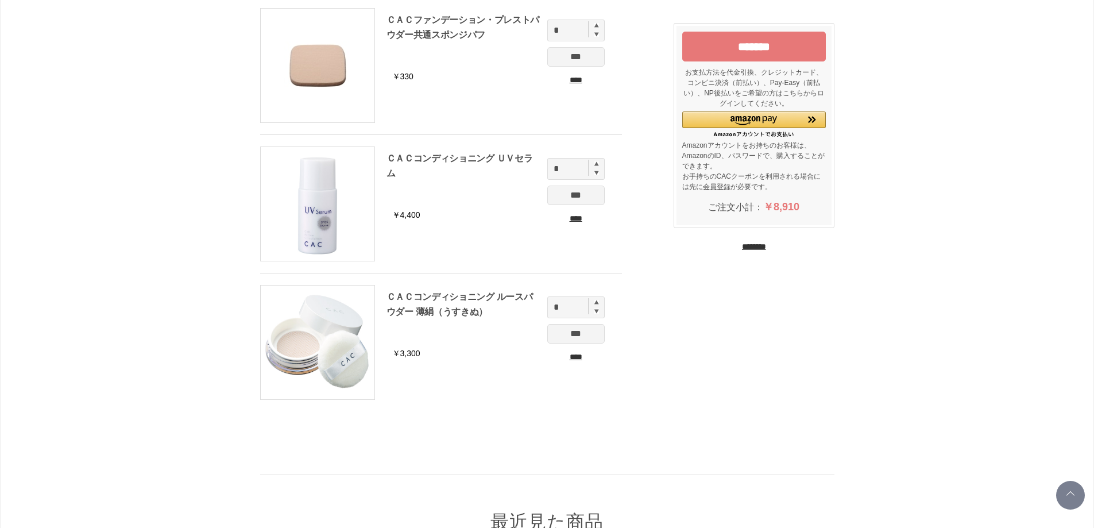
click at [565, 349] on div "*** ****" at bounding box center [575, 343] width 57 height 39
click at [568, 357] on input "****" at bounding box center [575, 357] width 57 height 12
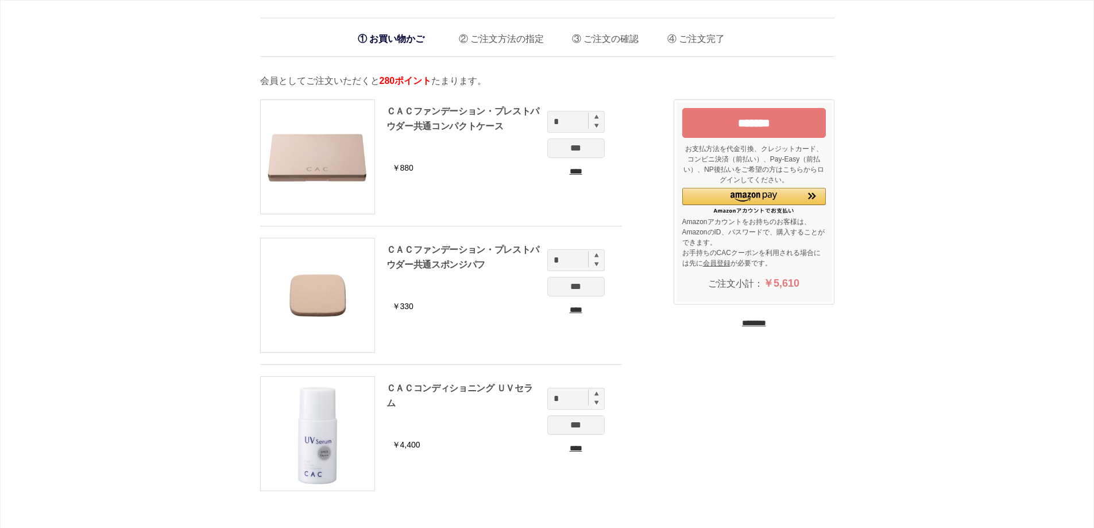
click at [579, 173] on input "****" at bounding box center [575, 171] width 57 height 12
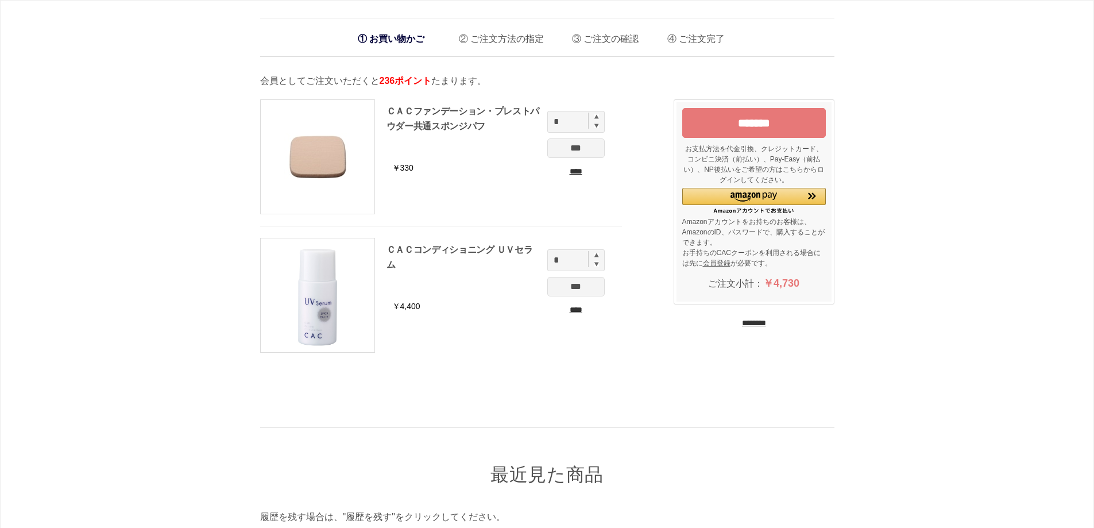
click at [579, 173] on input "****" at bounding box center [575, 171] width 57 height 12
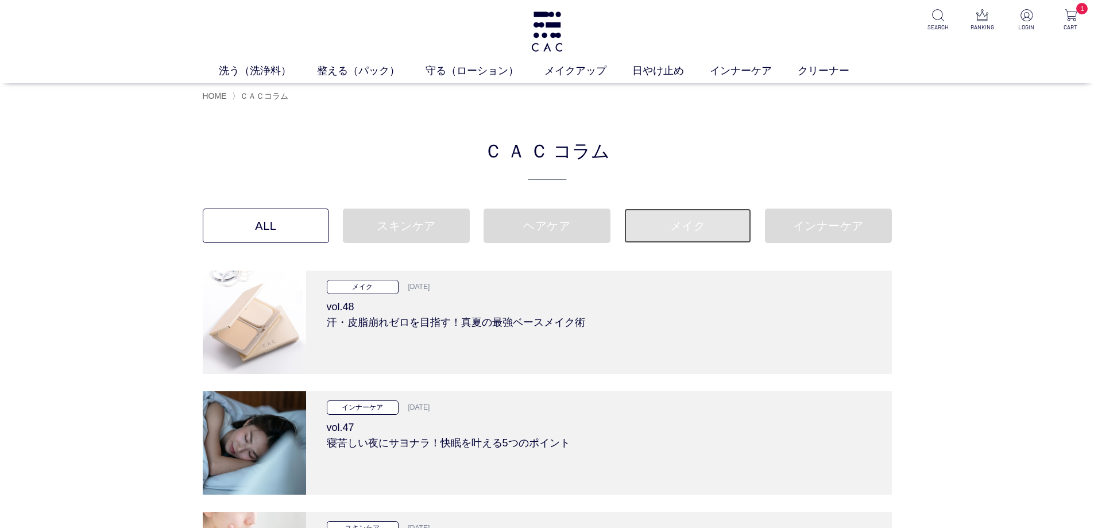
click at [685, 221] on link "メイク" at bounding box center [687, 226] width 127 height 34
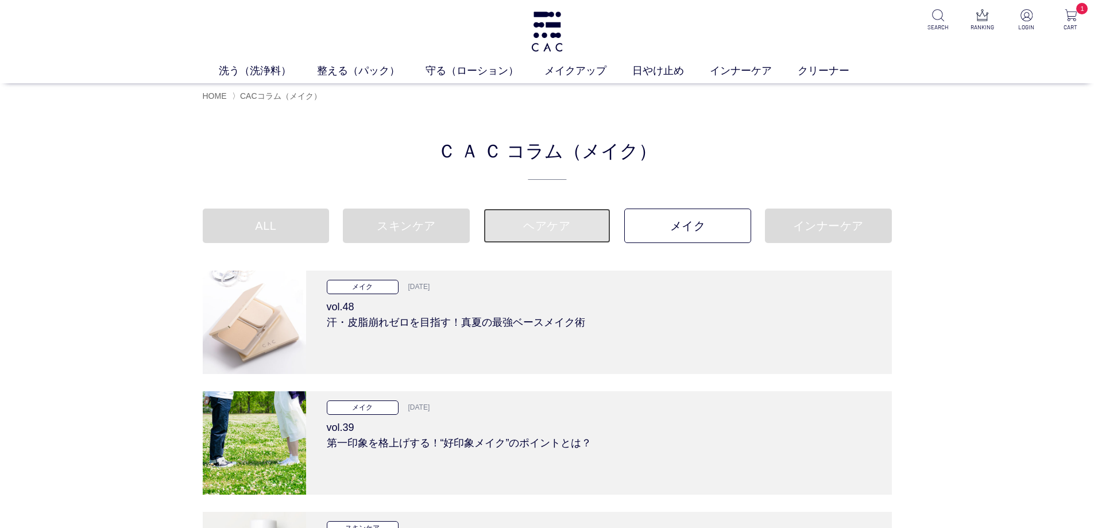
click at [561, 225] on link "ヘアケア" at bounding box center [547, 226] width 127 height 34
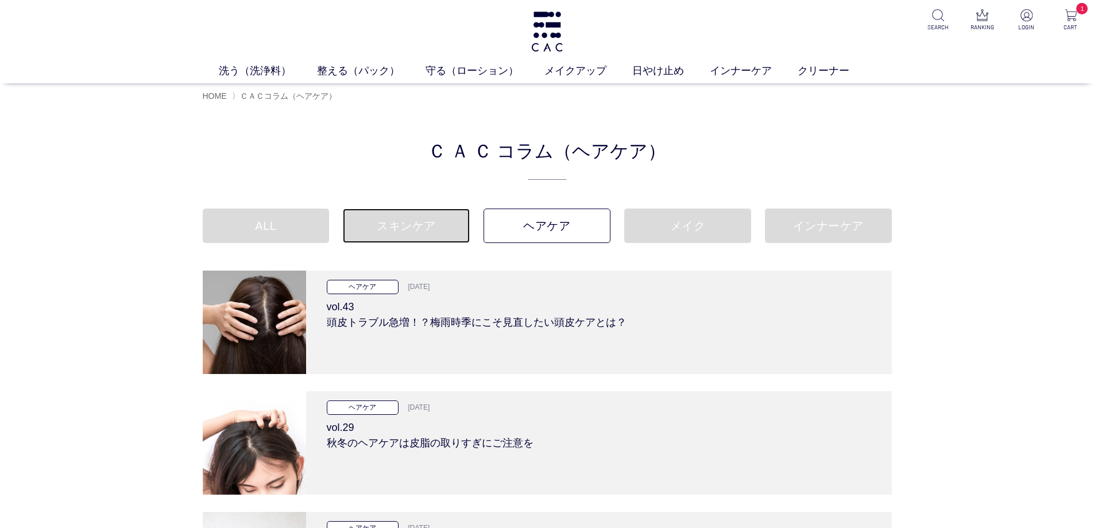
click at [402, 228] on link "スキンケア" at bounding box center [406, 226] width 127 height 34
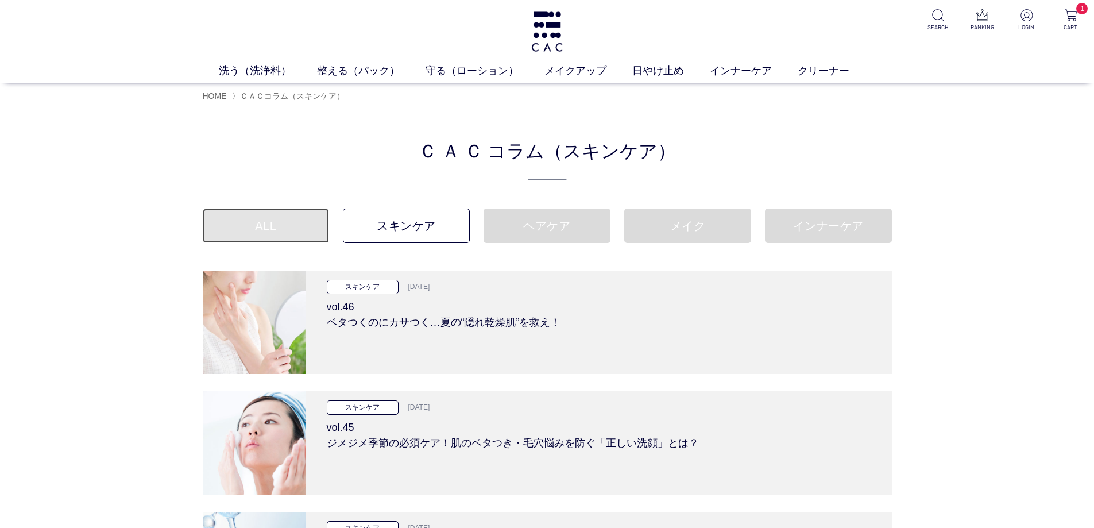
click at [296, 229] on link "ALL" at bounding box center [266, 226] width 127 height 34
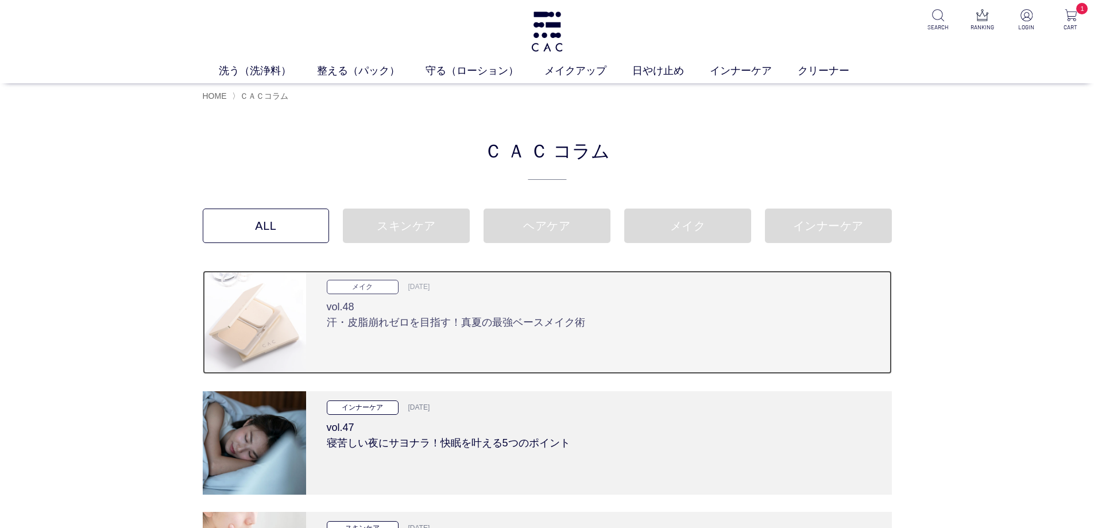
click at [438, 325] on h3 "vol.48 汗・皮脂崩れゼロを目指す！真夏の最強ベースメイク術" at bounding box center [599, 312] width 545 height 36
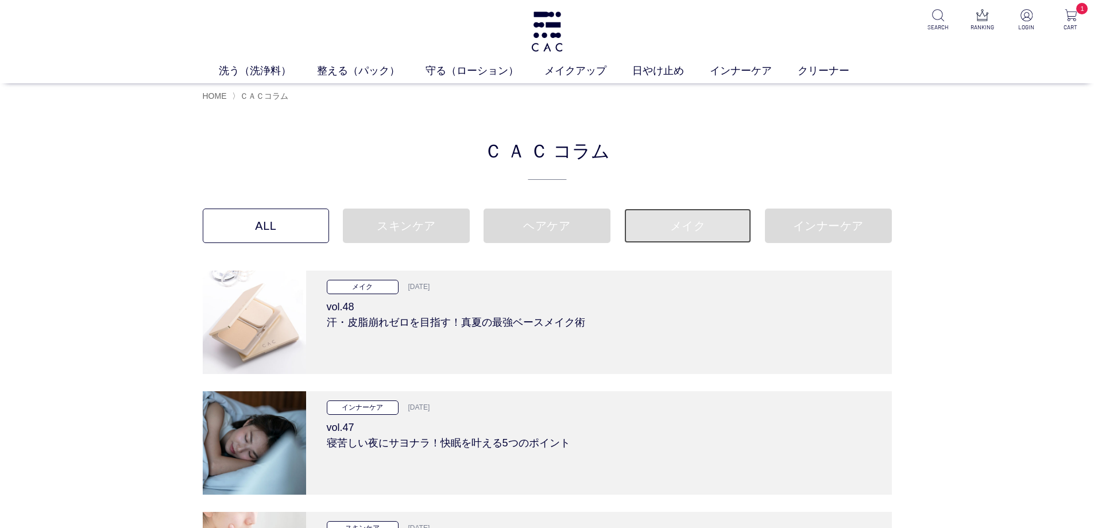
click at [687, 236] on link "メイク" at bounding box center [687, 226] width 127 height 34
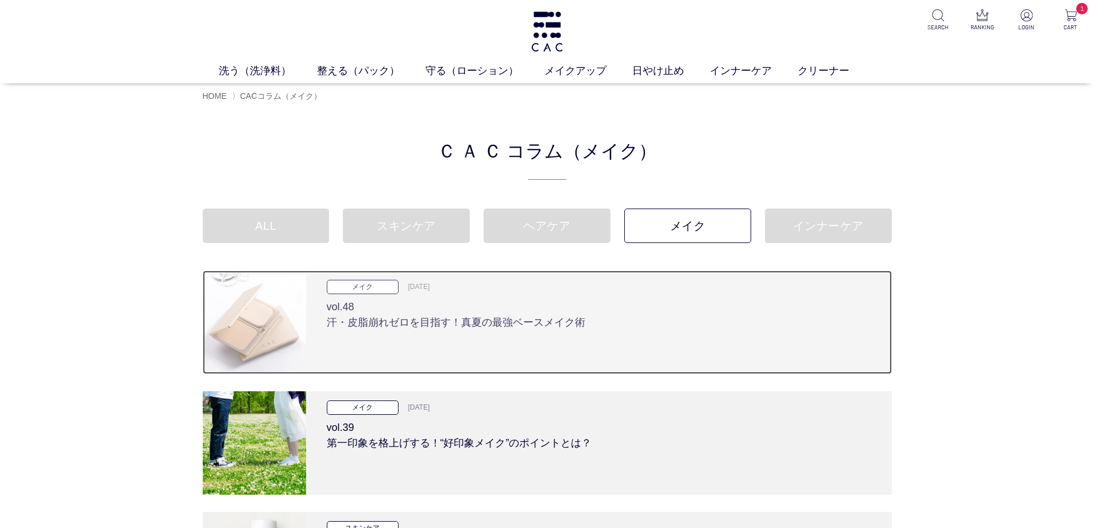
click at [496, 320] on h3 "vol.48 汗・皮脂崩れゼロを目指す！真夏の最強ベースメイク術" at bounding box center [599, 312] width 545 height 36
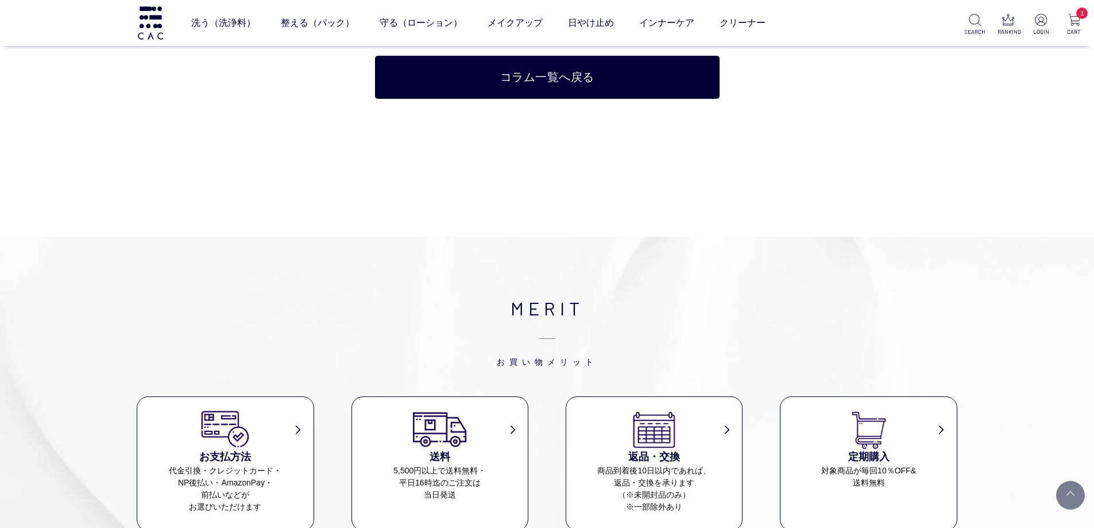
scroll to position [4883, 0]
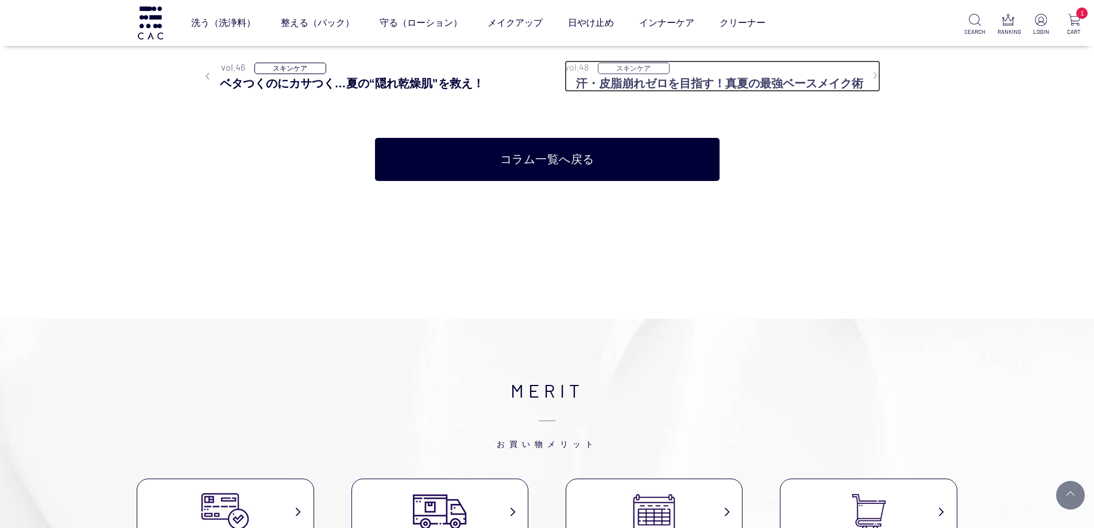
click at [772, 86] on h3 "汗・皮脂崩れゼロを目指す！真夏の最強ベースメイク術" at bounding box center [728, 83] width 304 height 17
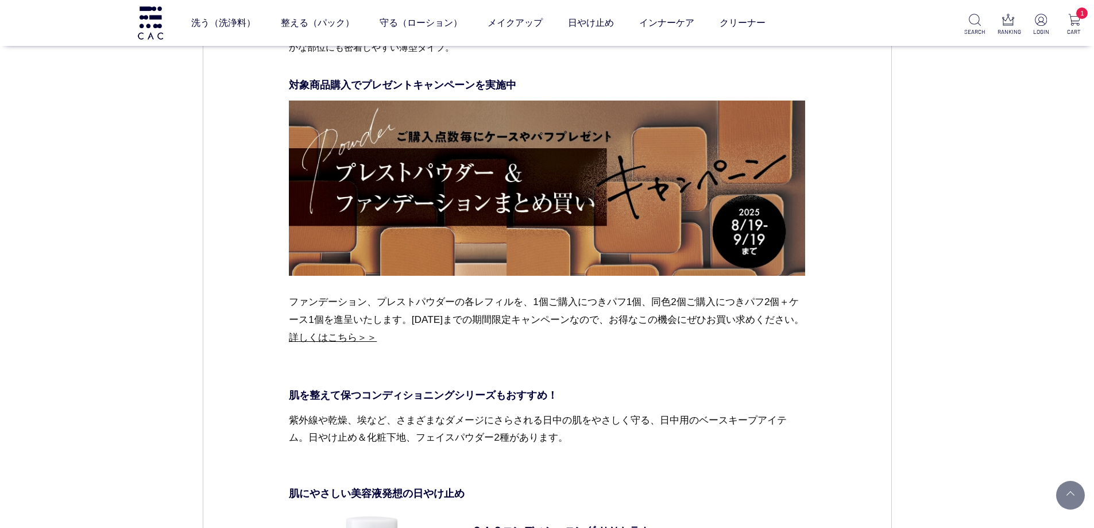
scroll to position [5572, 0]
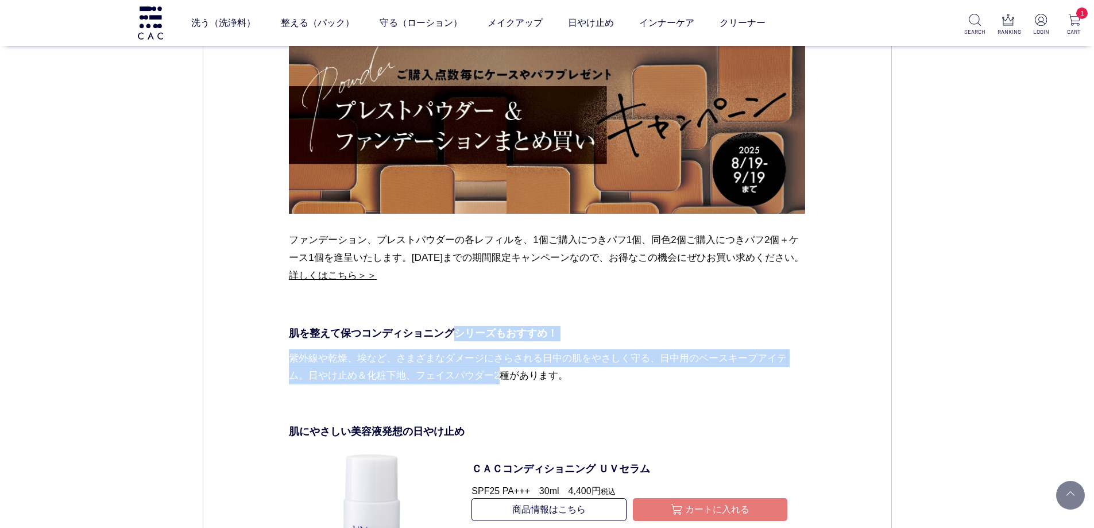
drag, startPoint x: 454, startPoint y: 310, endPoint x: 503, endPoint y: 390, distance: 94.1
click at [503, 390] on p "紫外線や乾燥、埃など、さまざまなダメージにさらされる日中の肌をやさしく守る、日中用のベースキープアイテム。日やけ止め＆化粧下地、フェイスパウダー2種があります。" at bounding box center [547, 376] width 516 height 54
drag, startPoint x: 609, startPoint y: 377, endPoint x: 595, endPoint y: 315, distance: 63.8
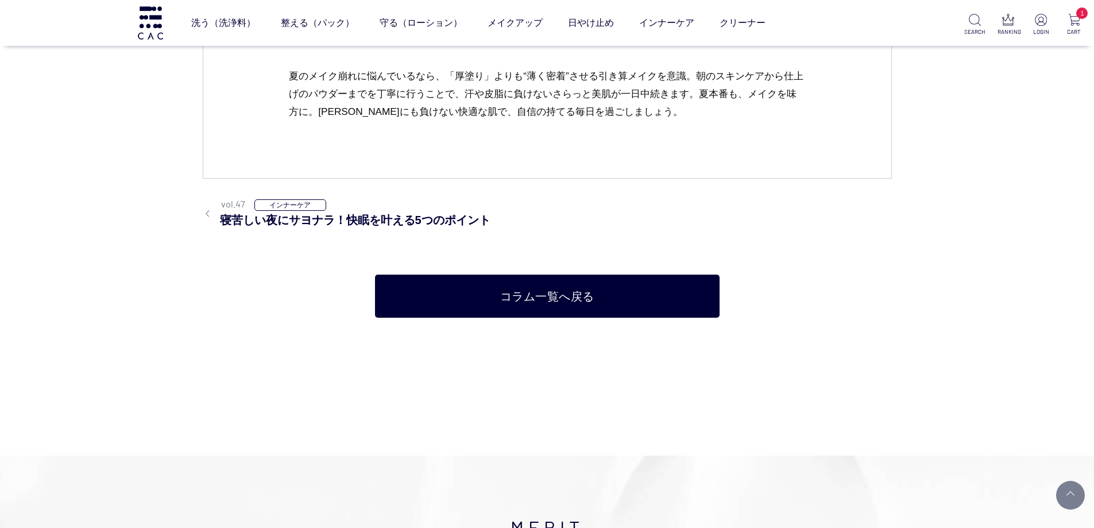
scroll to position [6663, 0]
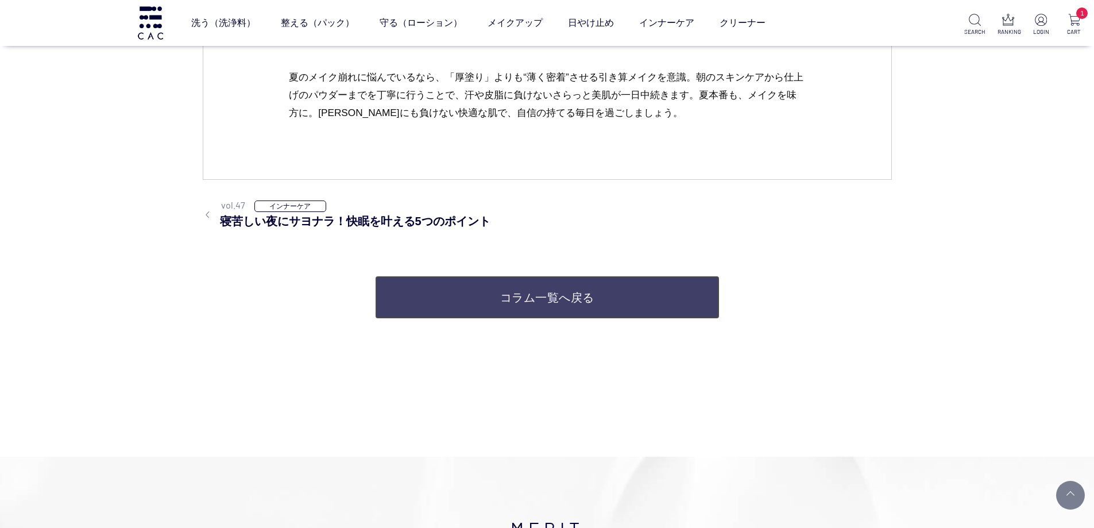
click at [589, 306] on link "コラム一覧へ戻る" at bounding box center [547, 297] width 345 height 43
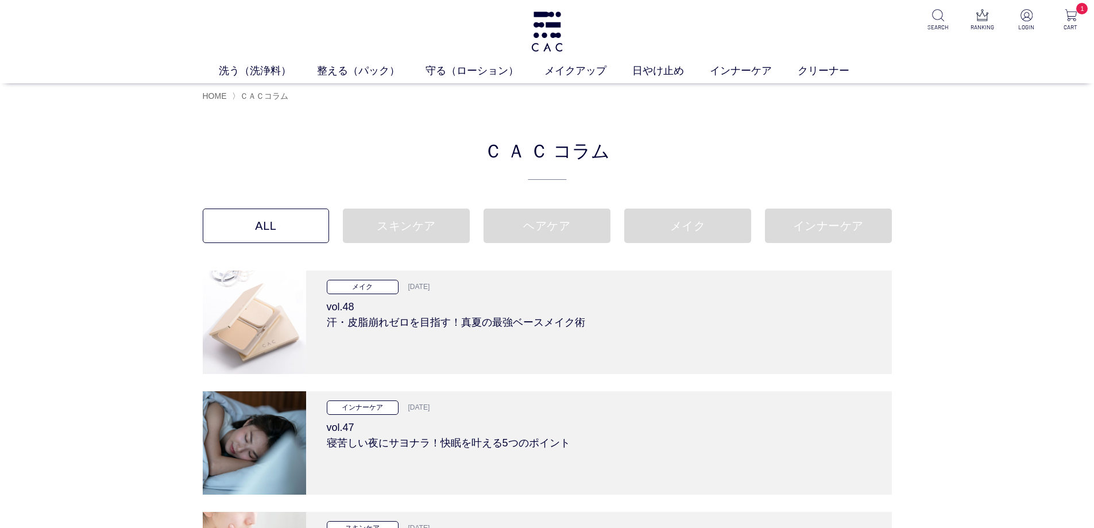
click at [342, 138] on h2 "ＣＡＣ コラム" at bounding box center [547, 158] width 689 height 44
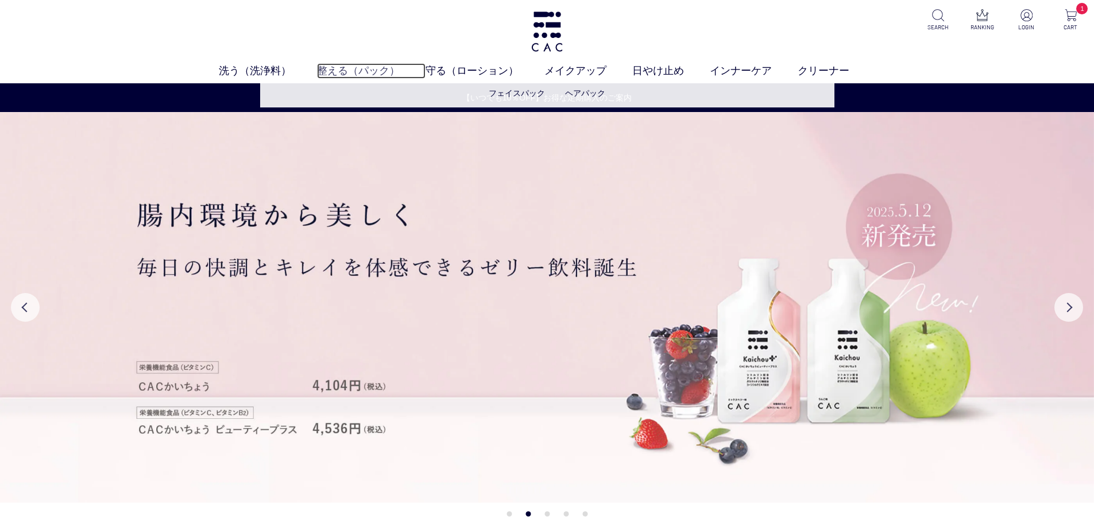
click at [374, 78] on link "整える（パック）" at bounding box center [371, 71] width 109 height 16
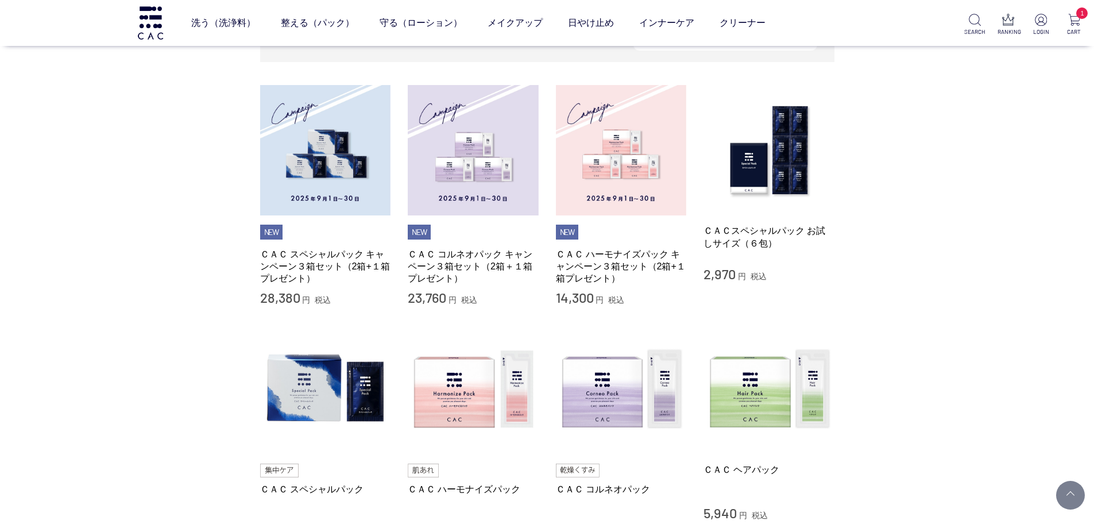
scroll to position [230, 0]
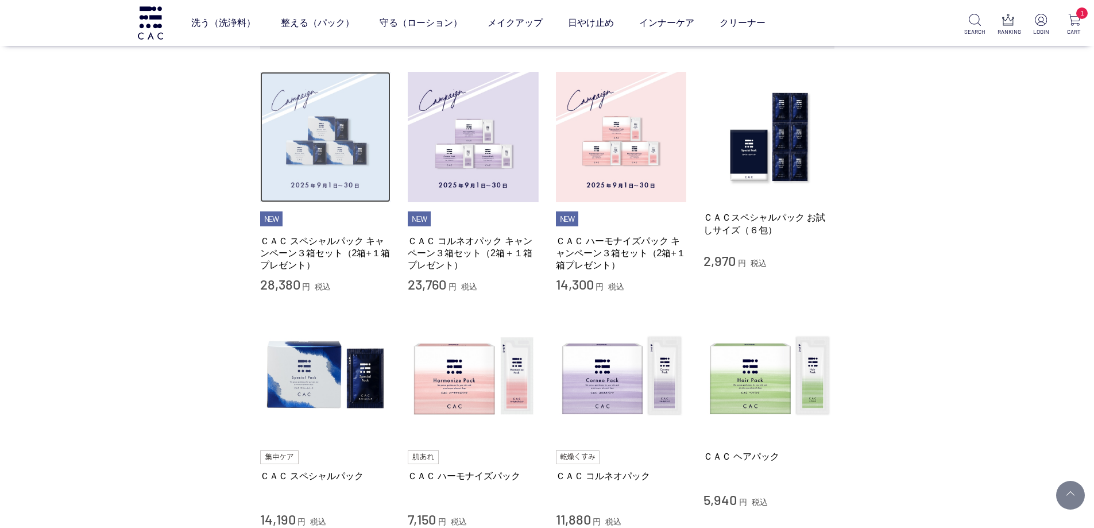
click at [353, 173] on img at bounding box center [325, 137] width 131 height 131
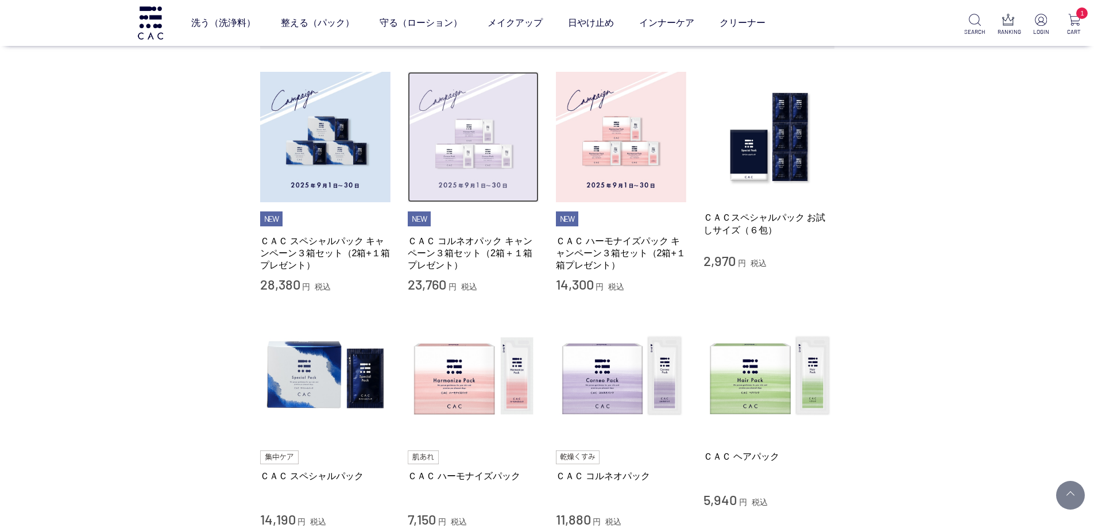
click at [496, 168] on img at bounding box center [473, 137] width 131 height 131
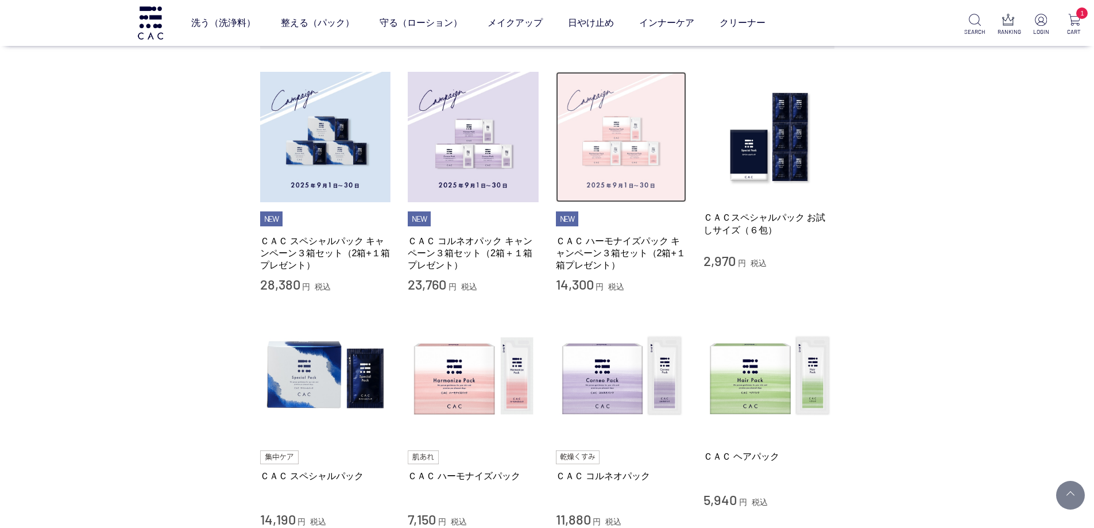
click at [658, 164] on img at bounding box center [621, 137] width 131 height 131
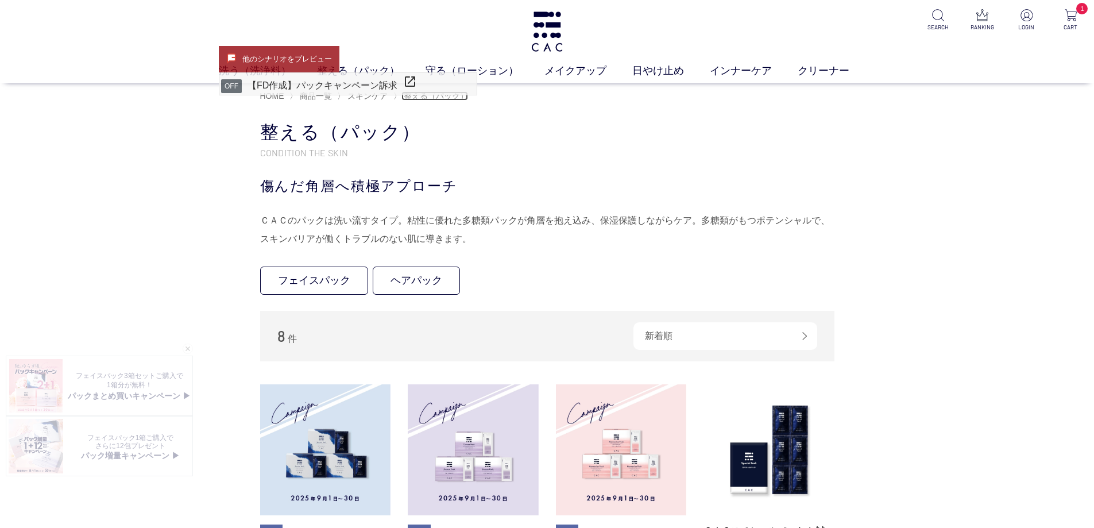
click at [423, 98] on span "整える（パック）" at bounding box center [436, 95] width 64 height 9
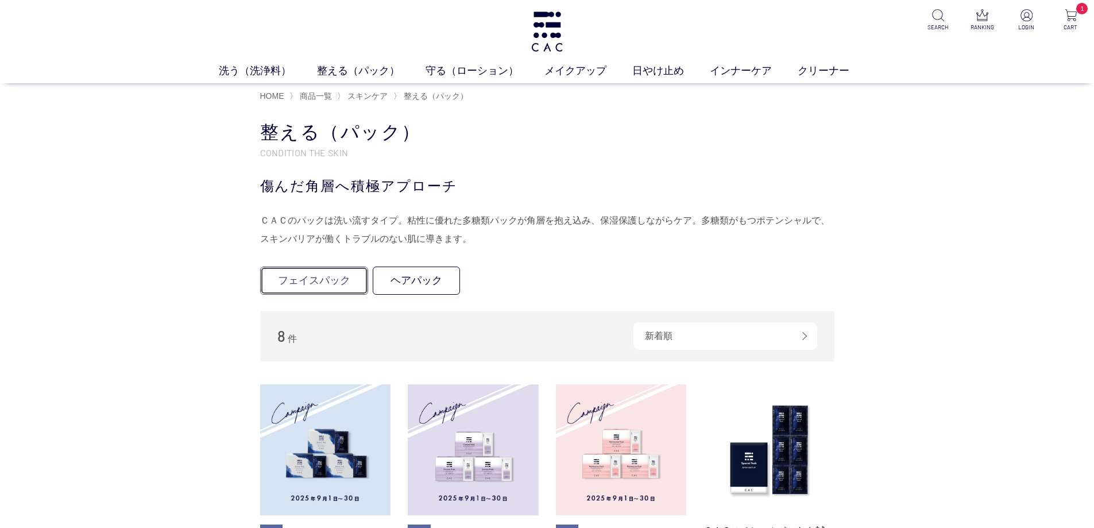
click at [329, 286] on link "フェイスパック" at bounding box center [314, 281] width 108 height 28
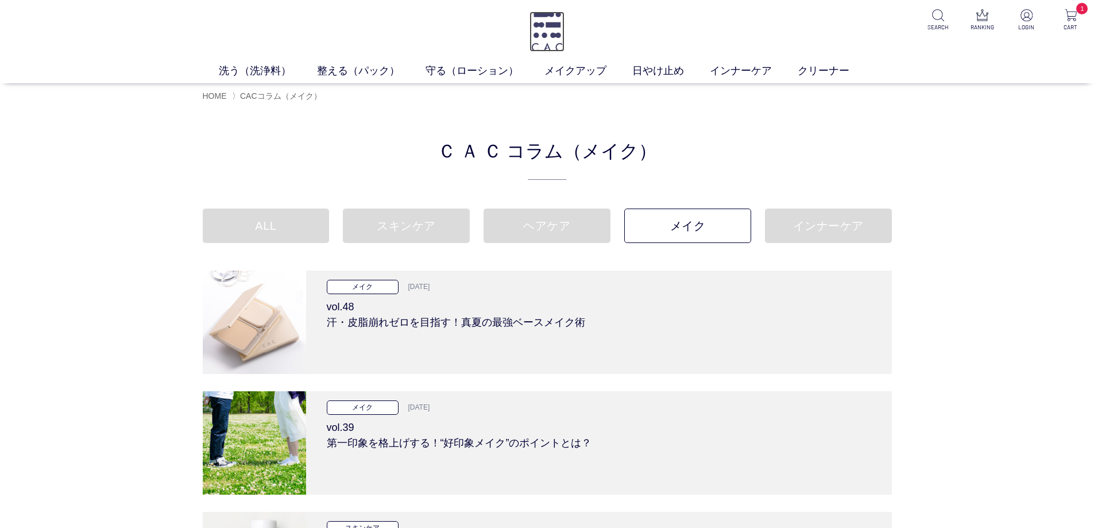
click at [555, 18] on img at bounding box center [547, 31] width 35 height 40
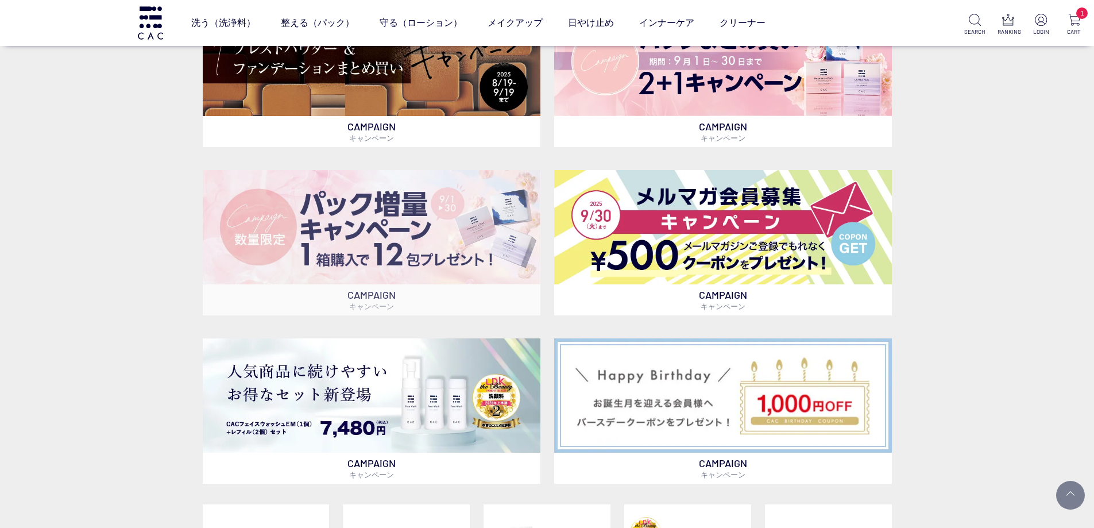
scroll to position [402, 0]
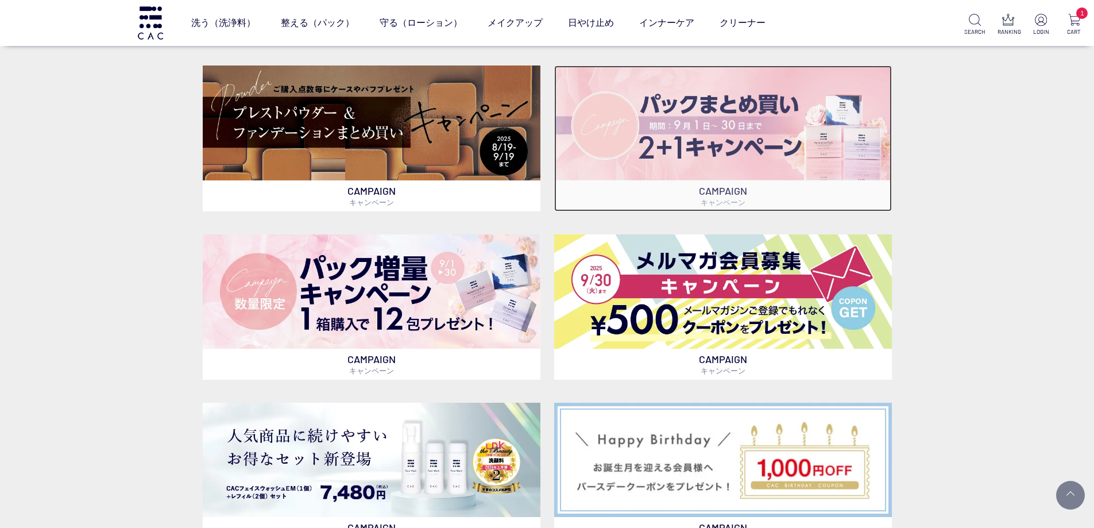
click at [677, 153] on img at bounding box center [723, 122] width 338 height 114
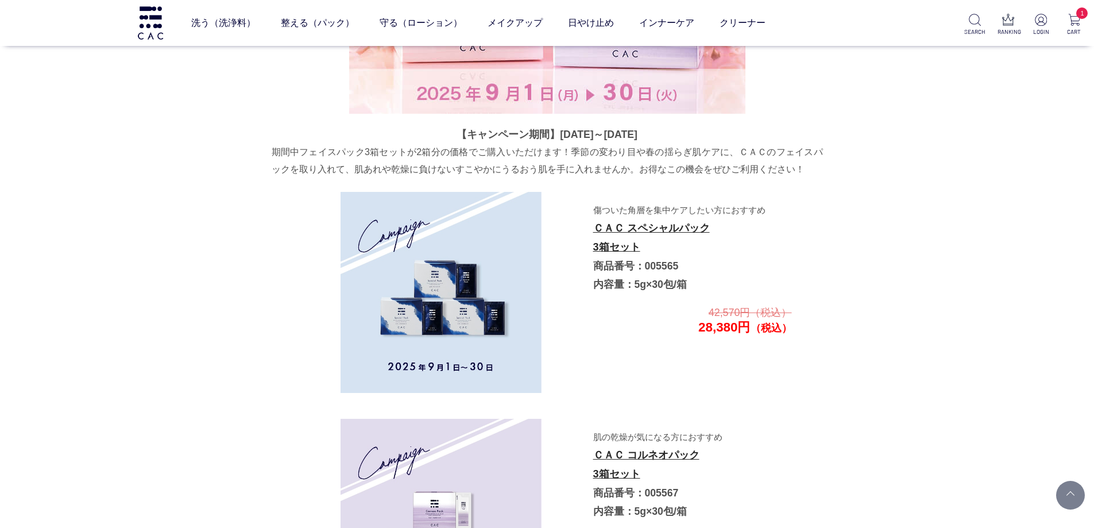
scroll to position [1793, 0]
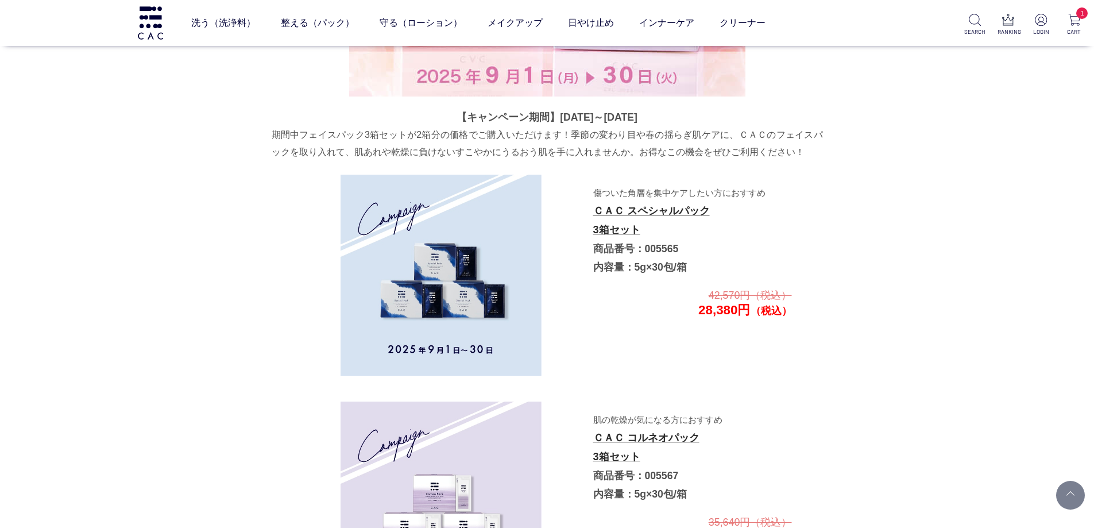
click at [613, 221] on p "傷ついた角層を集中ケアしたい方におすすめ ＣＡＣ スペシャルパック 3箱セット 商品番号：005565 内容量：5g×30包/箱" at bounding box center [692, 230] width 198 height 94
click at [616, 216] on link "ＣＡＣ スペシャルパック 3箱セット" at bounding box center [651, 220] width 117 height 30
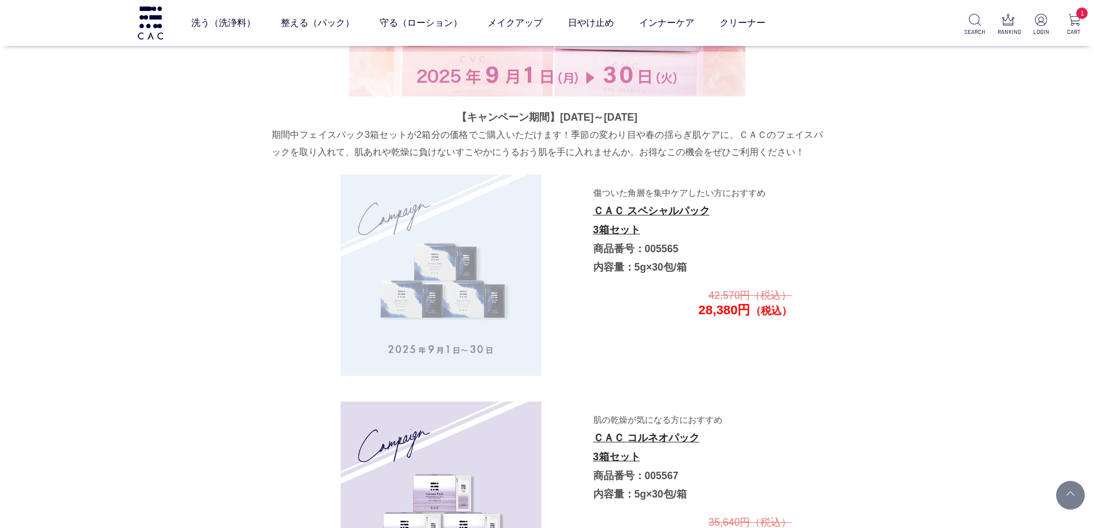
click at [510, 240] on img at bounding box center [441, 275] width 201 height 201
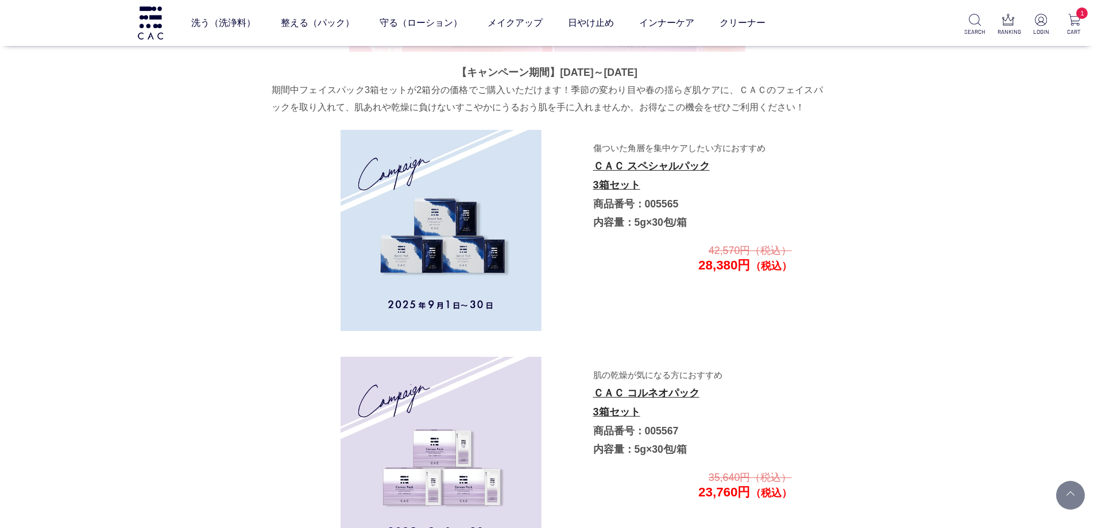
scroll to position [2023, 0]
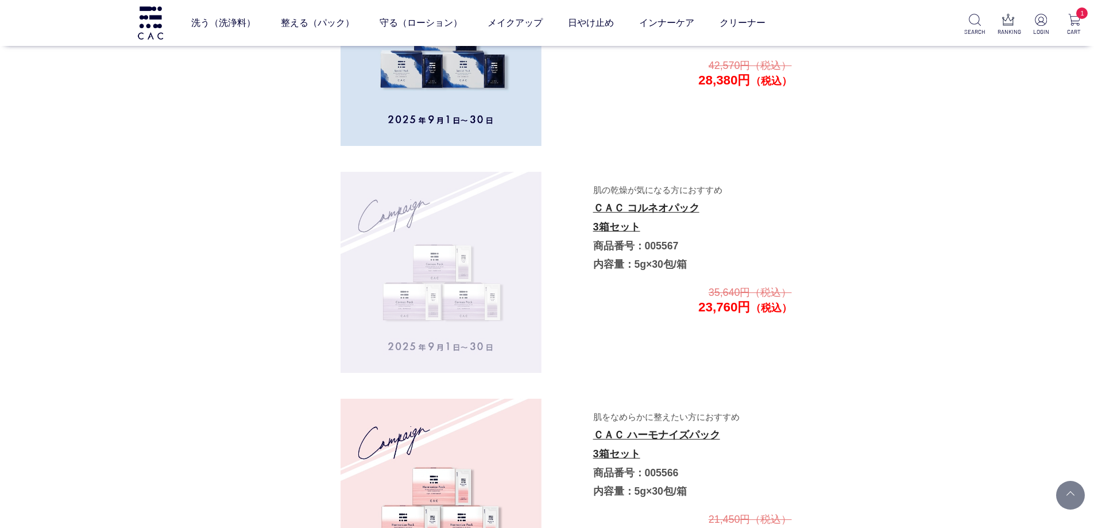
click at [394, 237] on img at bounding box center [441, 272] width 201 height 201
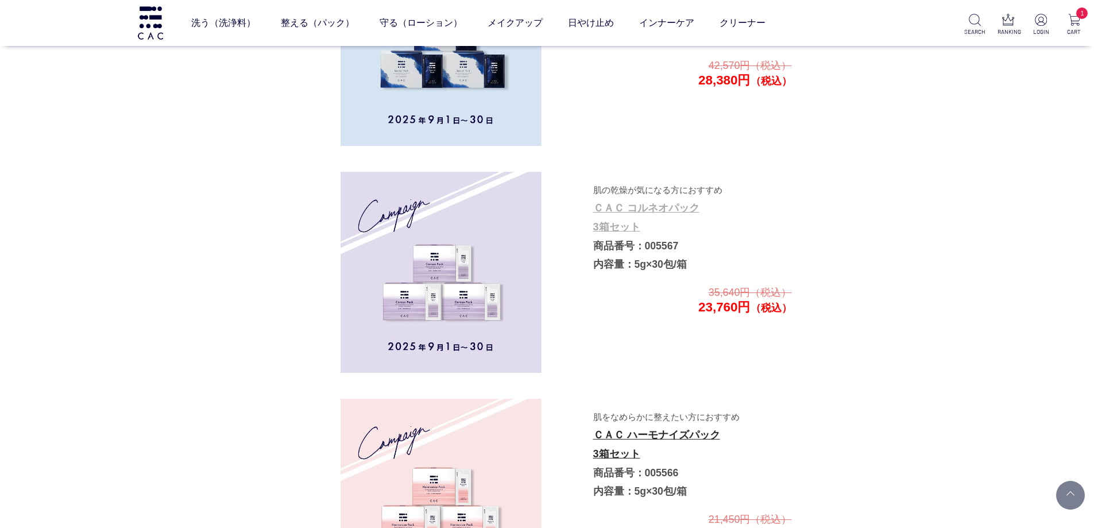
click at [605, 225] on link "ＣＡＣ コルネオパック 3箱セット" at bounding box center [646, 217] width 106 height 30
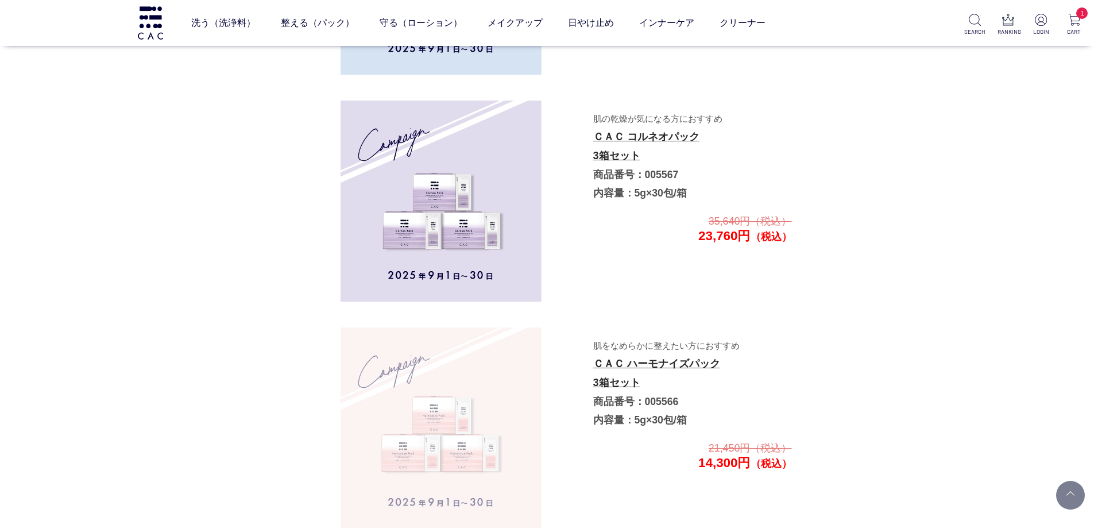
scroll to position [2195, 0]
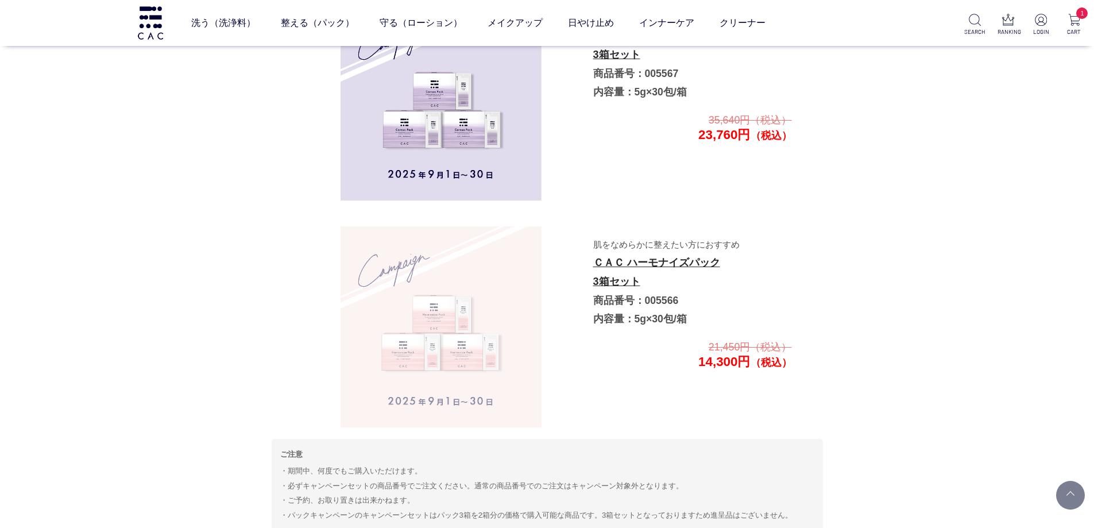
click at [491, 304] on img at bounding box center [441, 326] width 201 height 201
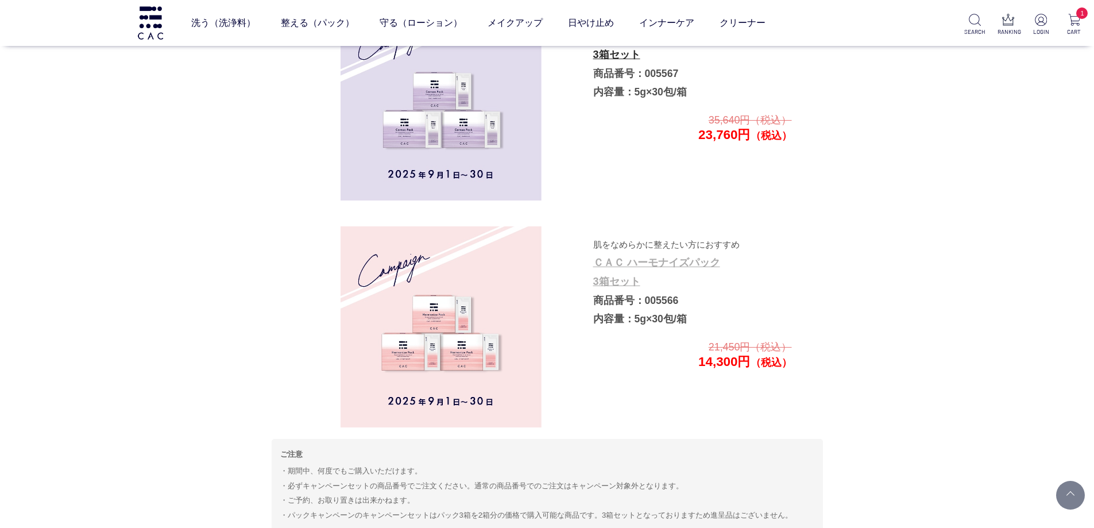
click at [608, 284] on link "ＣＡＣ ハーモナイズパック 3箱セット" at bounding box center [656, 272] width 127 height 30
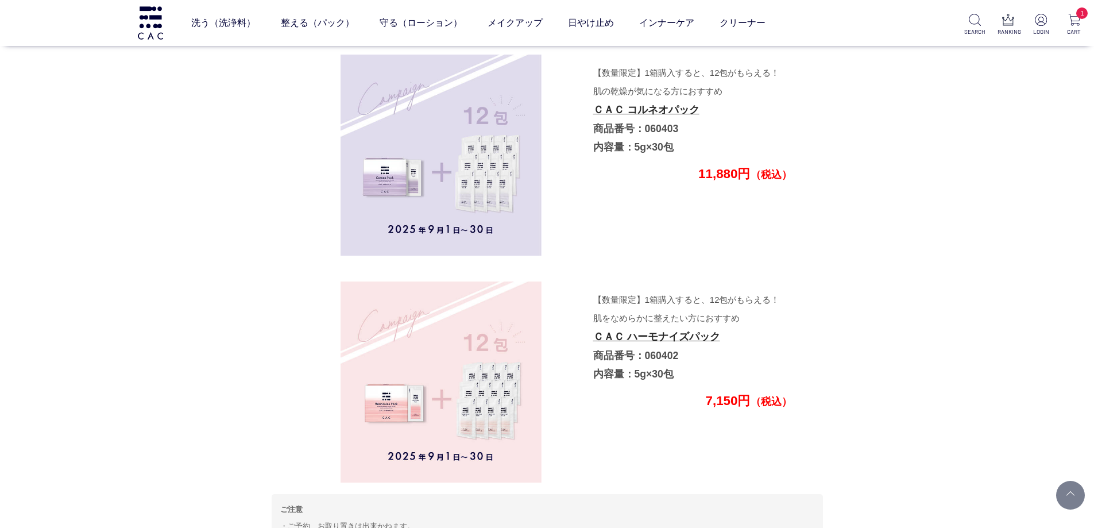
scroll to position [3459, 0]
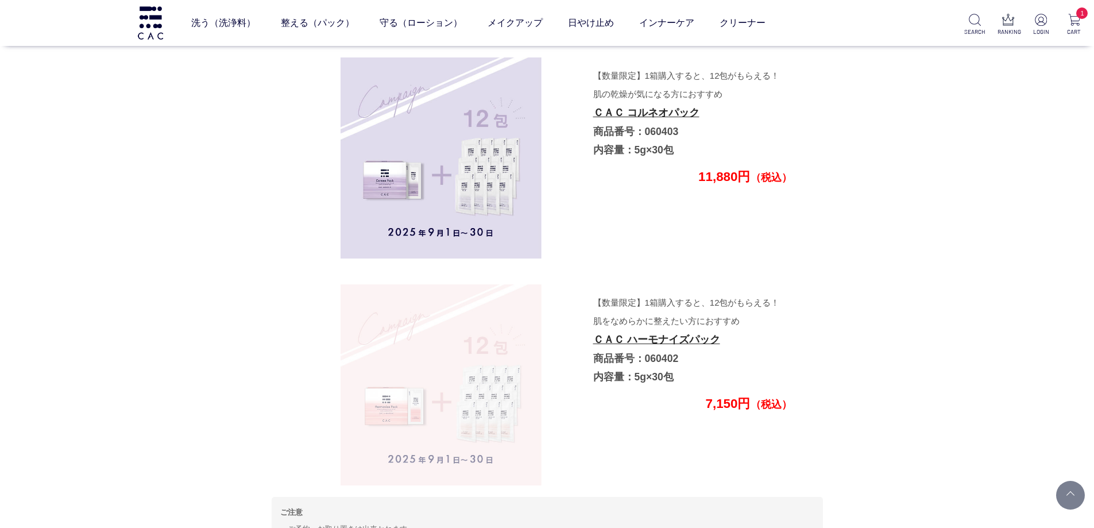
click at [385, 319] on img at bounding box center [441, 384] width 201 height 201
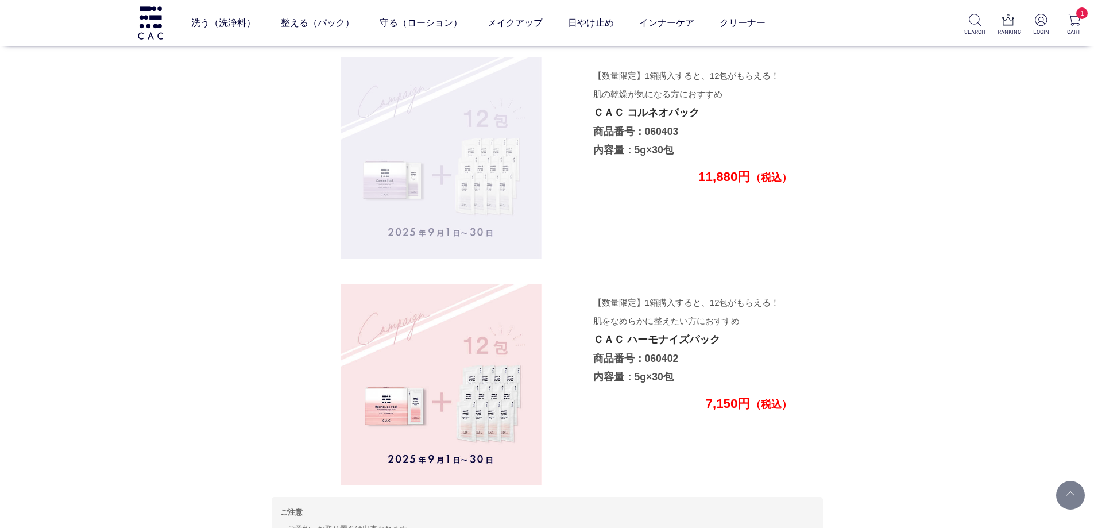
drag, startPoint x: 621, startPoint y: 341, endPoint x: 511, endPoint y: 245, distance: 146.2
click at [622, 341] on link "ＣＡＣ ハーモナイズパック" at bounding box center [656, 339] width 127 height 11
drag, startPoint x: 404, startPoint y: 181, endPoint x: 645, endPoint y: 140, distance: 244.7
click at [404, 180] on img at bounding box center [441, 157] width 201 height 201
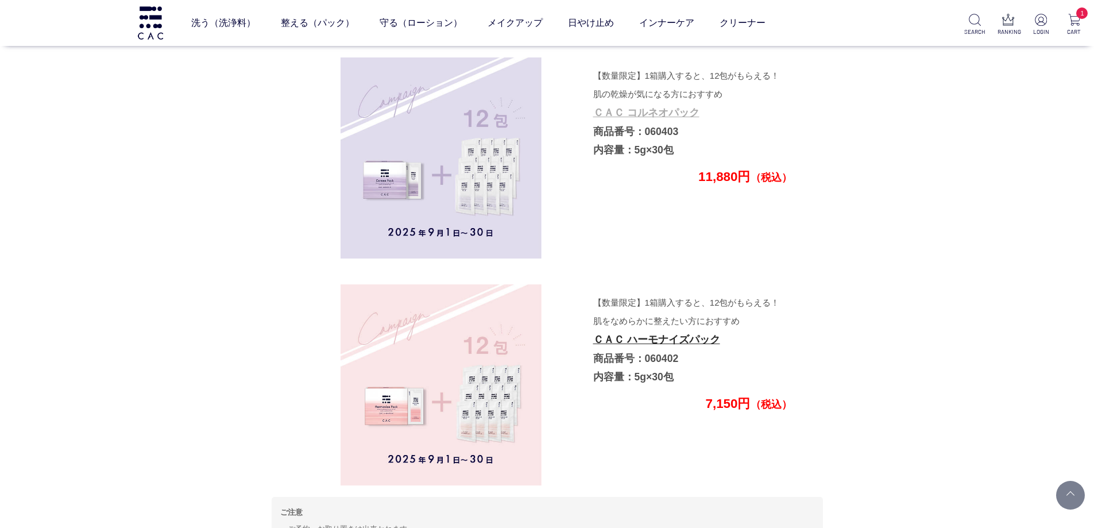
click at [641, 111] on link "ＣＡＣ コルネオパック" at bounding box center [646, 112] width 106 height 11
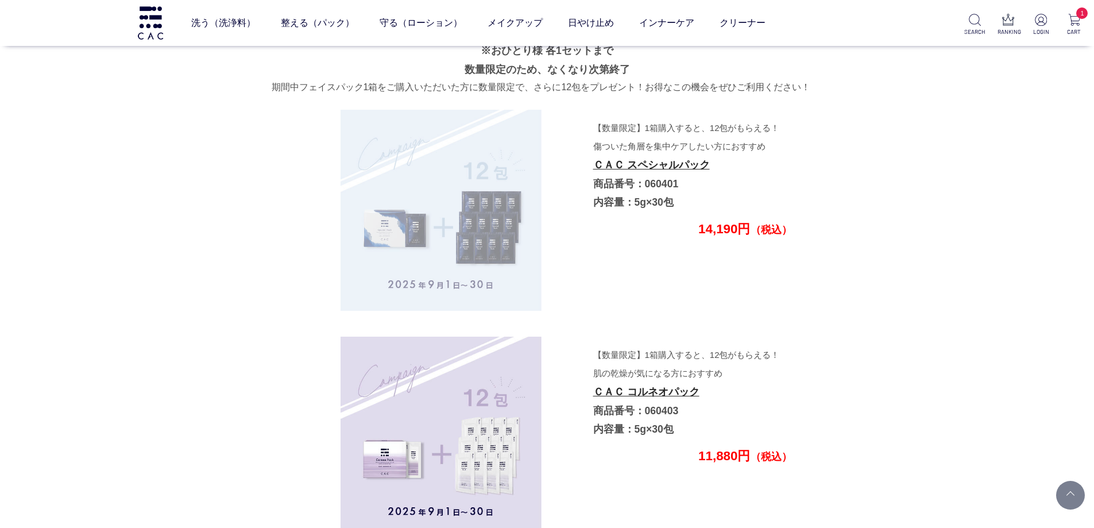
scroll to position [3114, 0]
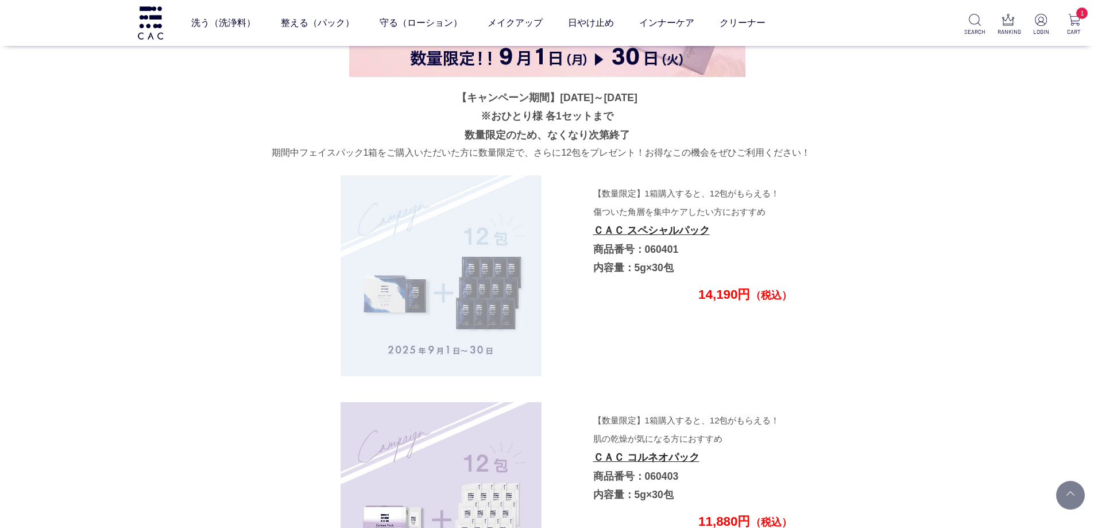
click at [450, 213] on img at bounding box center [441, 275] width 201 height 201
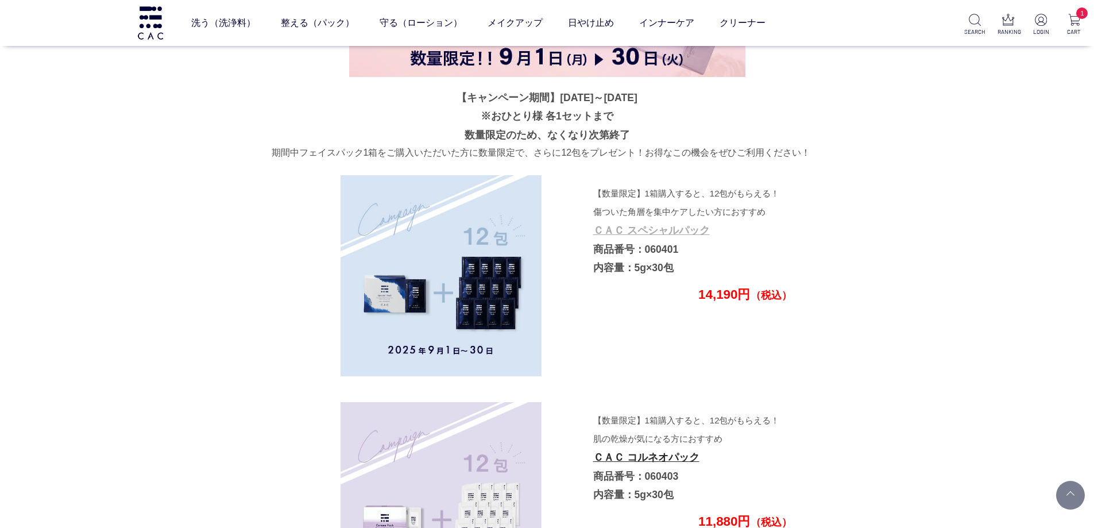
click at [605, 226] on link "ＣＡＣ スペシャルパック" at bounding box center [651, 230] width 117 height 11
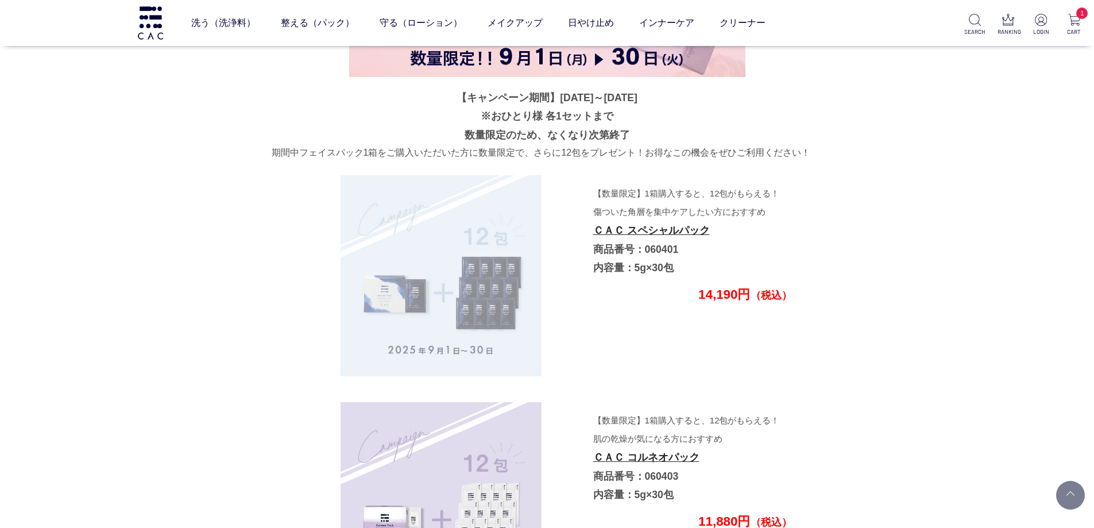
click at [400, 258] on img at bounding box center [441, 275] width 201 height 201
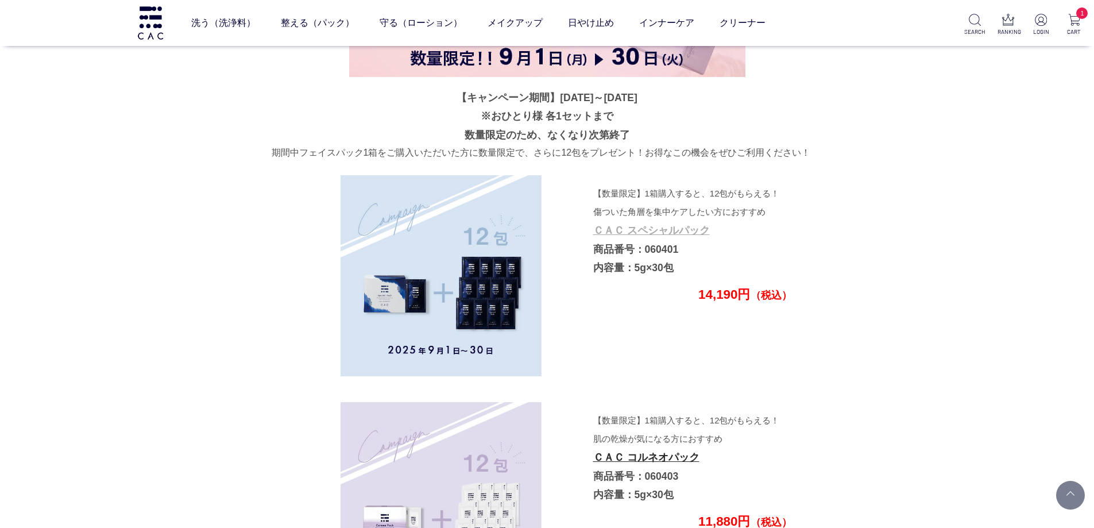
click at [609, 226] on link "ＣＡＣ スペシャルパック" at bounding box center [651, 230] width 117 height 11
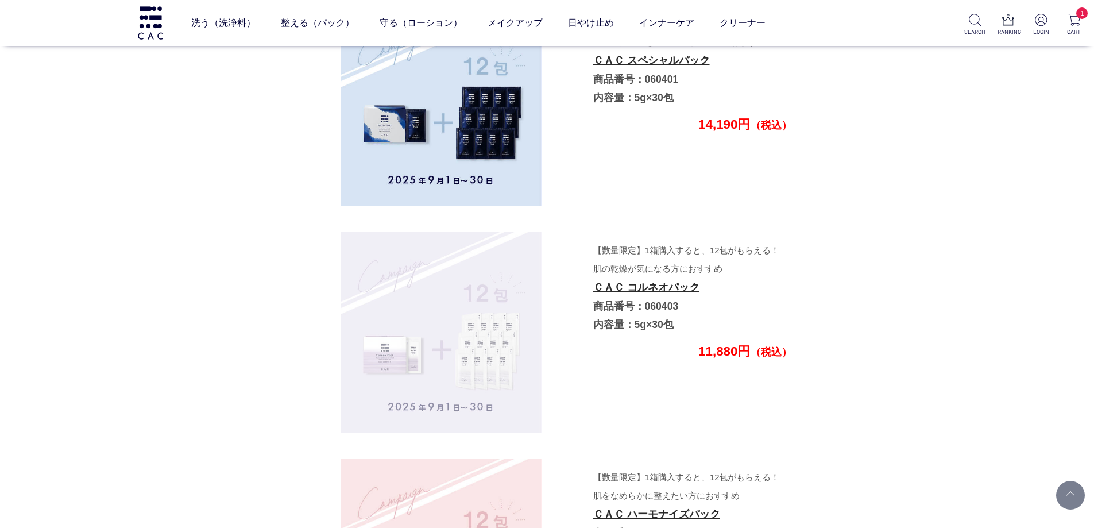
scroll to position [3286, 0]
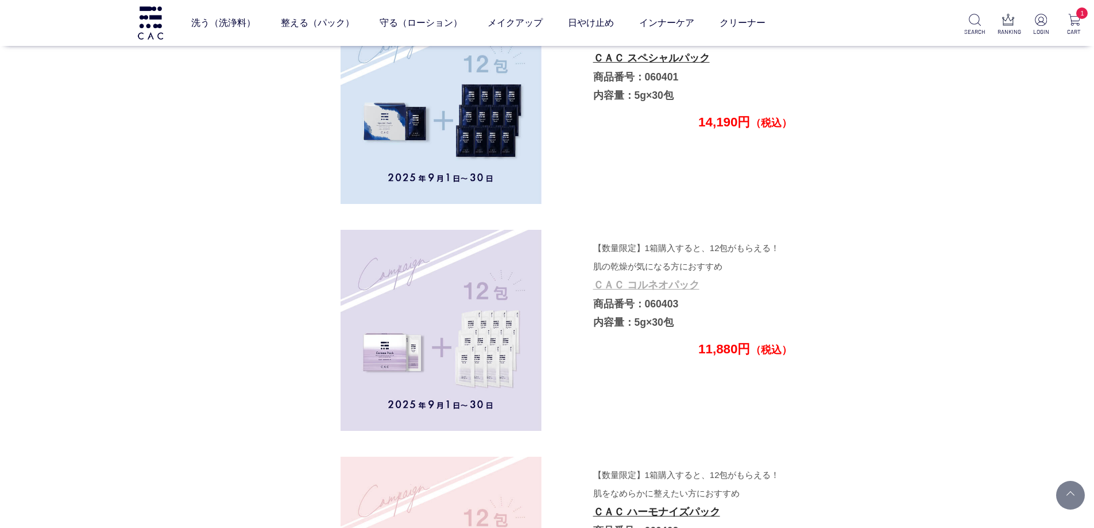
click at [619, 287] on link "ＣＡＣ コルネオパック" at bounding box center [646, 284] width 106 height 11
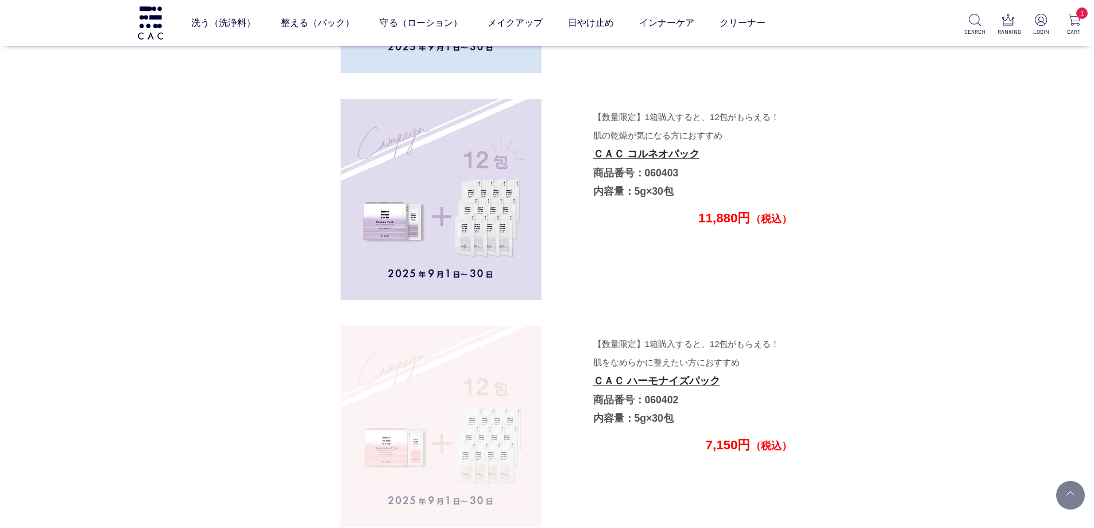
scroll to position [3516, 0]
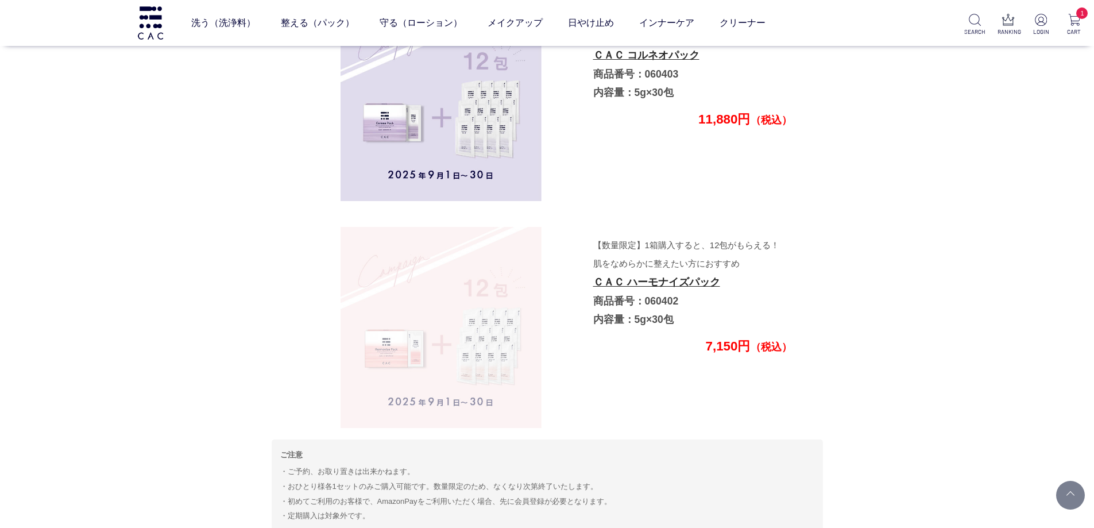
drag, startPoint x: 485, startPoint y: 326, endPoint x: 522, endPoint y: 317, distance: 38.0
click at [485, 326] on img at bounding box center [441, 327] width 201 height 201
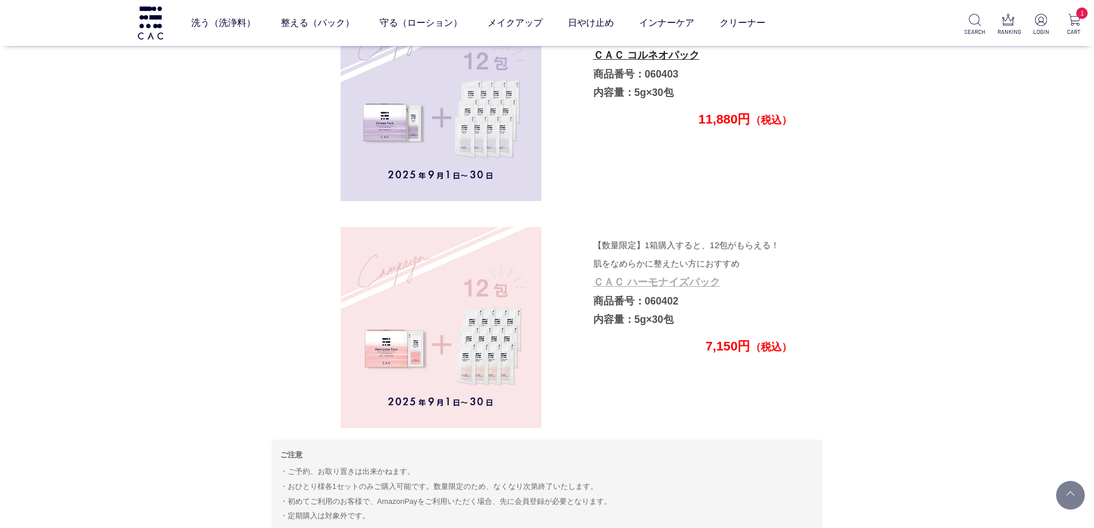
click at [623, 281] on link "ＣＡＣ ハーモナイズパック" at bounding box center [656, 281] width 127 height 11
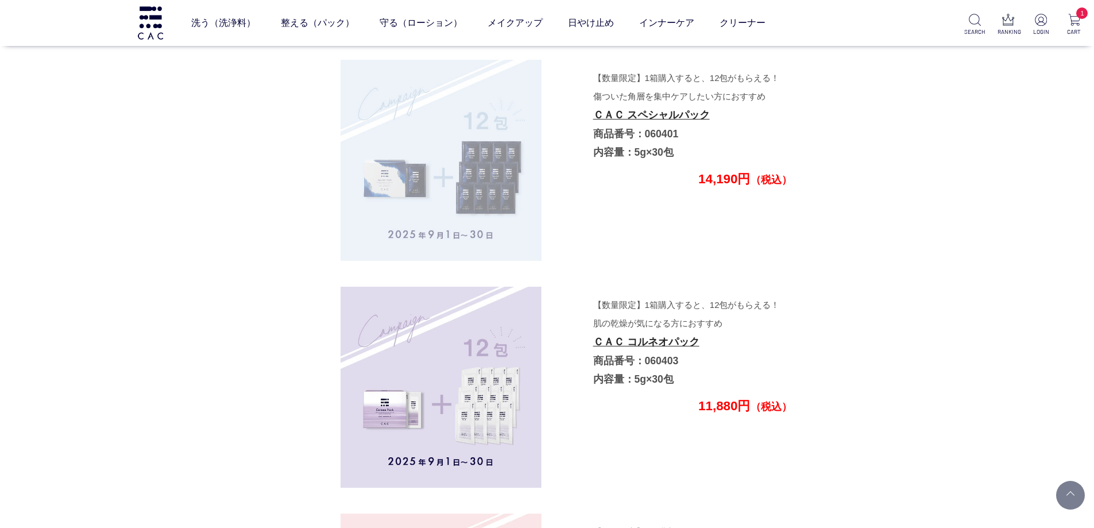
scroll to position [3229, 0]
click at [499, 159] on img at bounding box center [441, 160] width 201 height 201
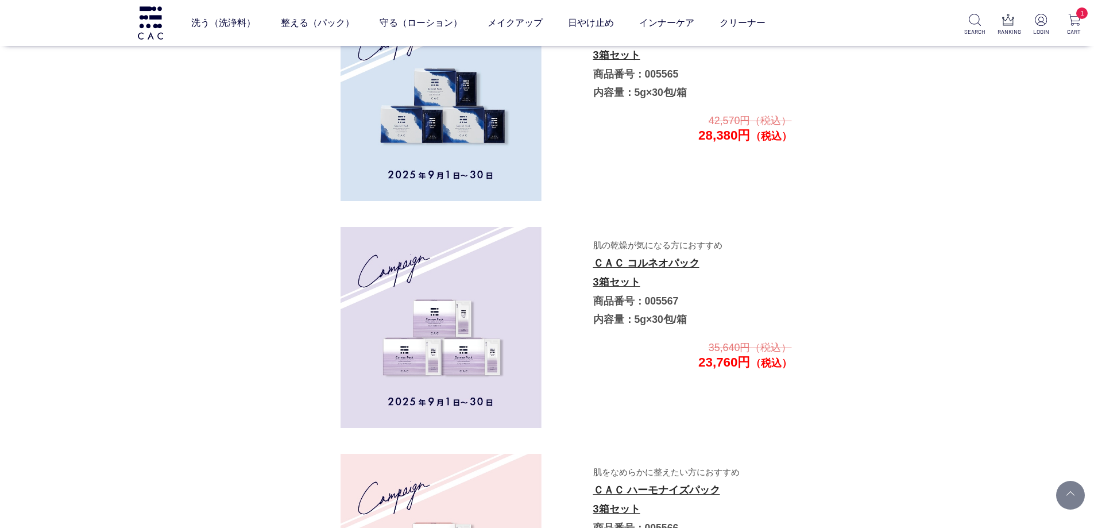
scroll to position [1908, 0]
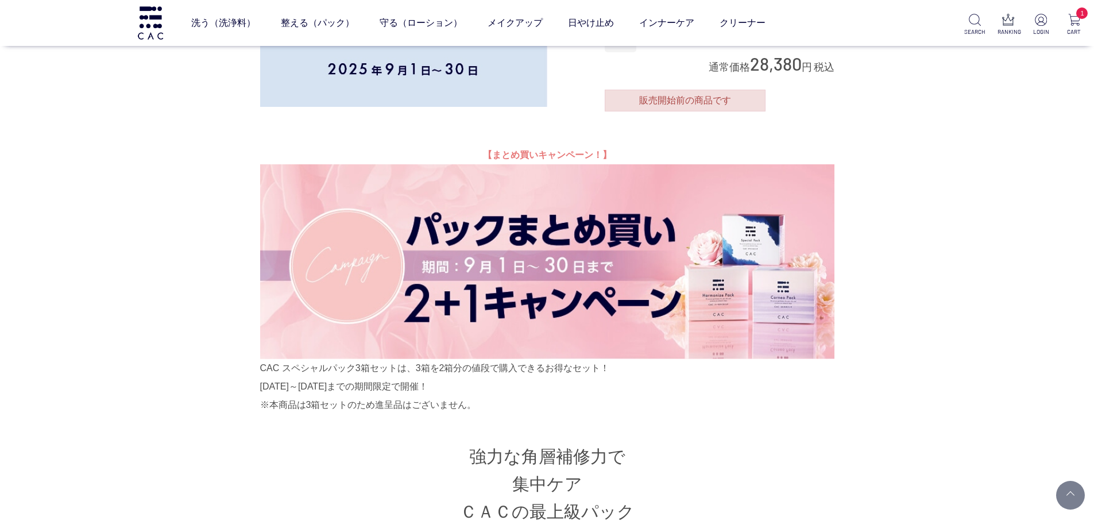
scroll to position [230, 0]
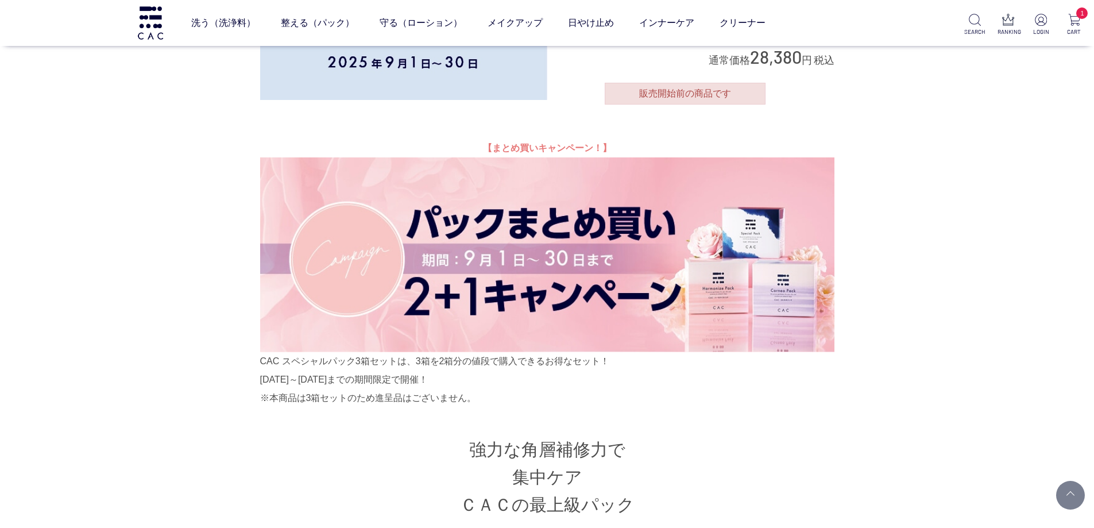
click at [412, 321] on img at bounding box center [547, 254] width 574 height 195
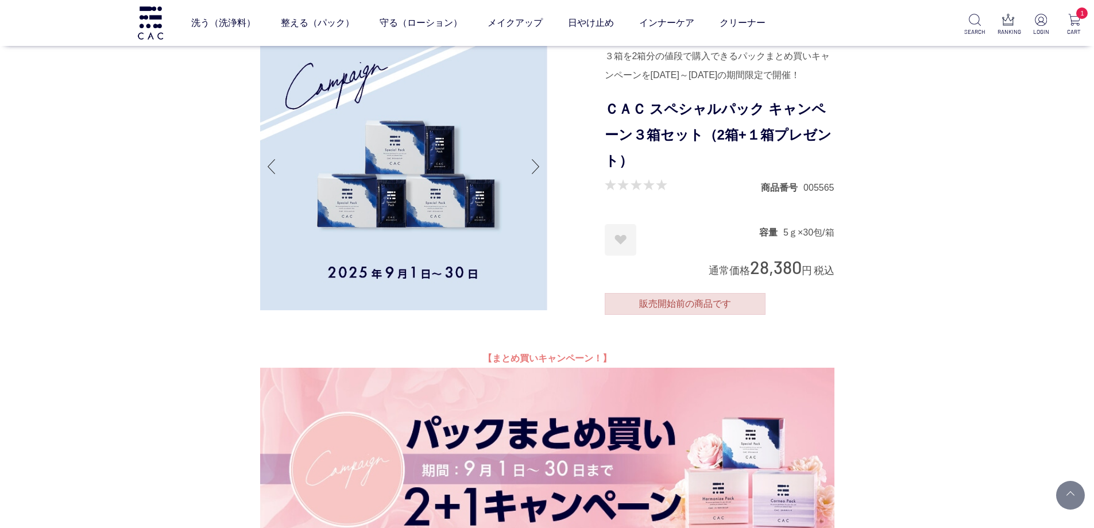
scroll to position [0, 0]
